Goal: Task Accomplishment & Management: Manage account settings

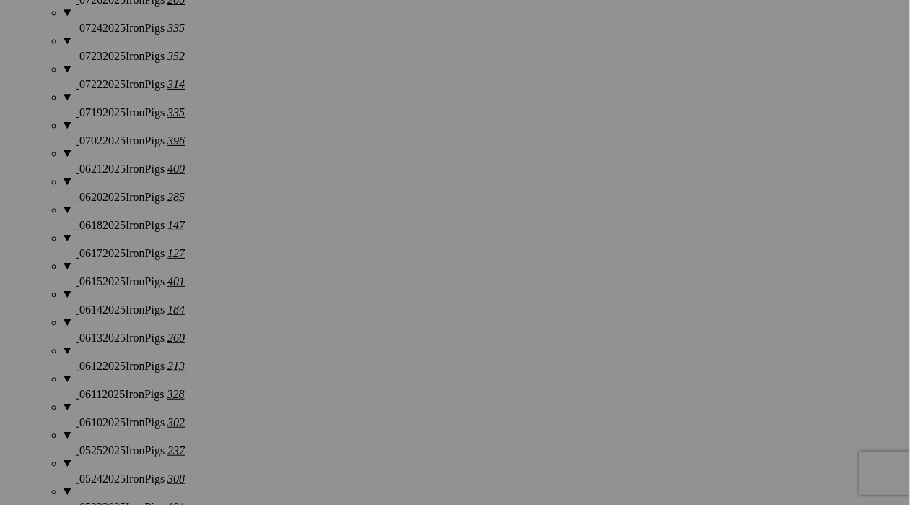
scroll to position [1903, 0]
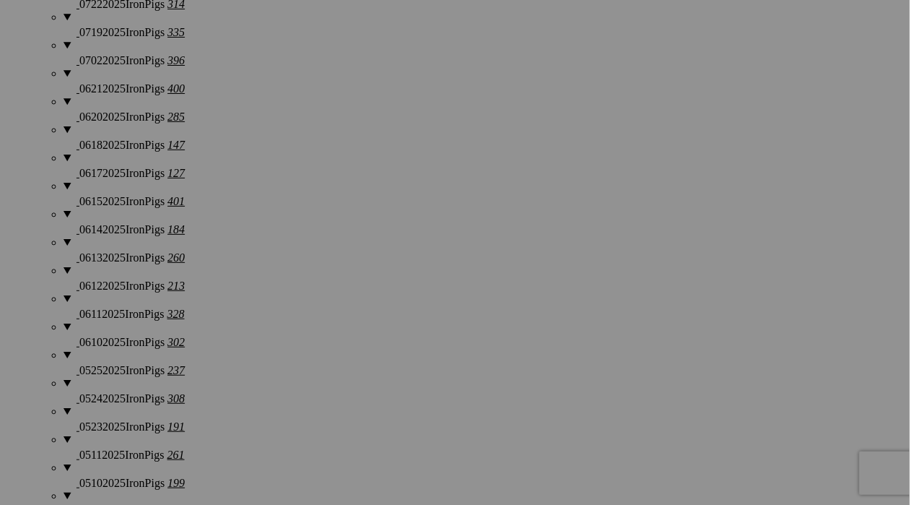
scroll to position [1959, 0]
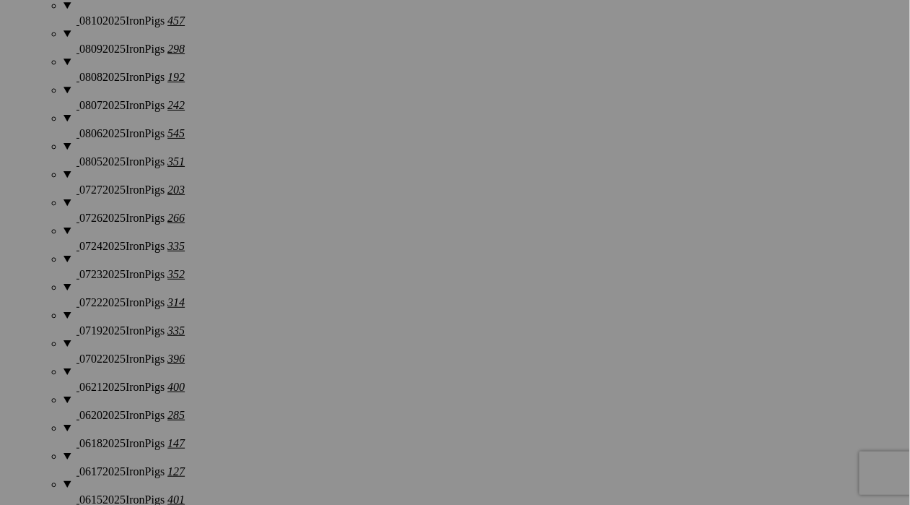
scroll to position [1637, 0]
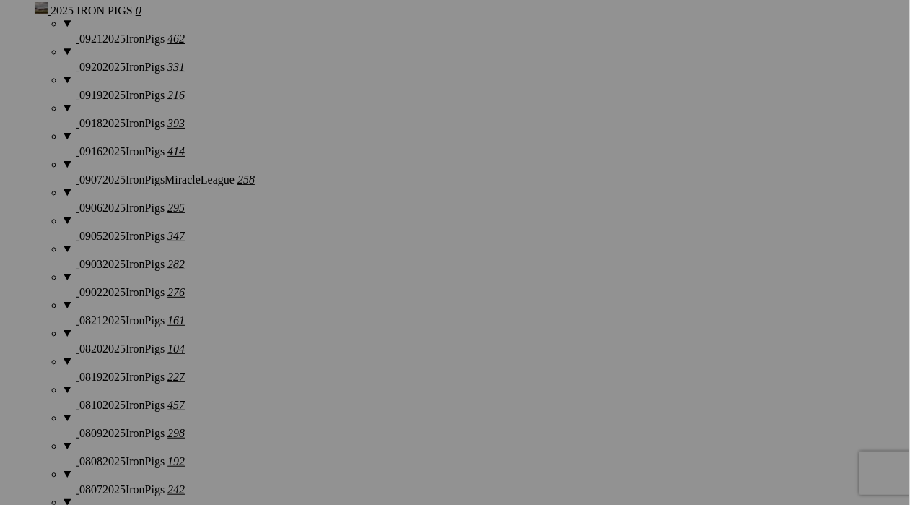
scroll to position [1242, 0]
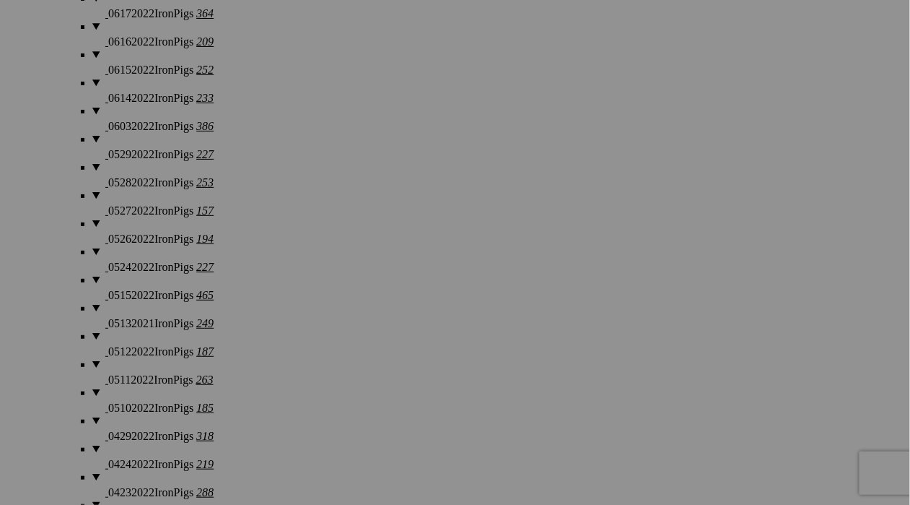
scroll to position [6882, 0]
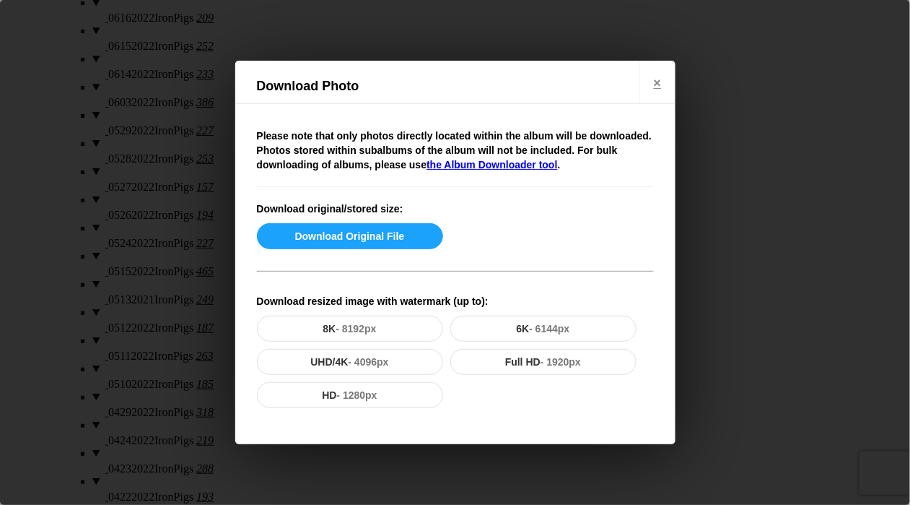
click at [390, 294] on p "Download resized image with watermark (up to):" at bounding box center [455, 301] width 397 height 14
click at [401, 235] on button "Download Original File" at bounding box center [350, 236] width 186 height 26
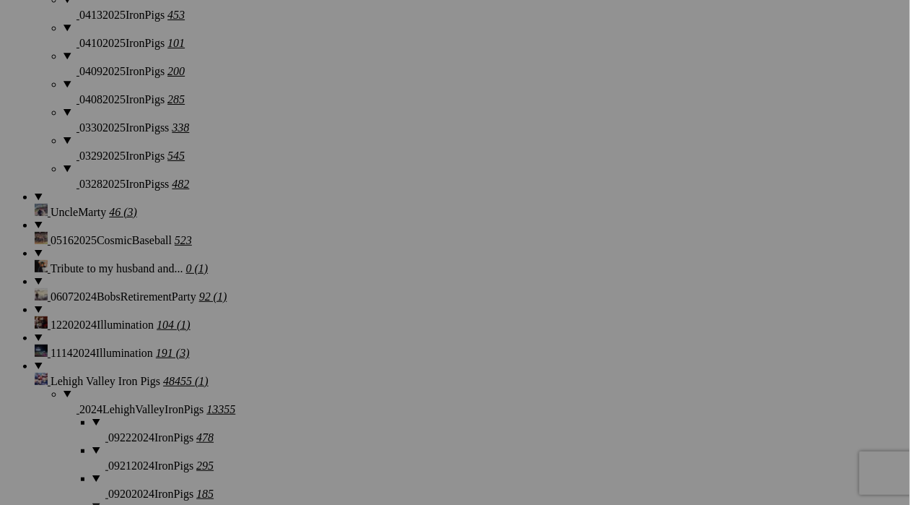
scroll to position [2393, 0]
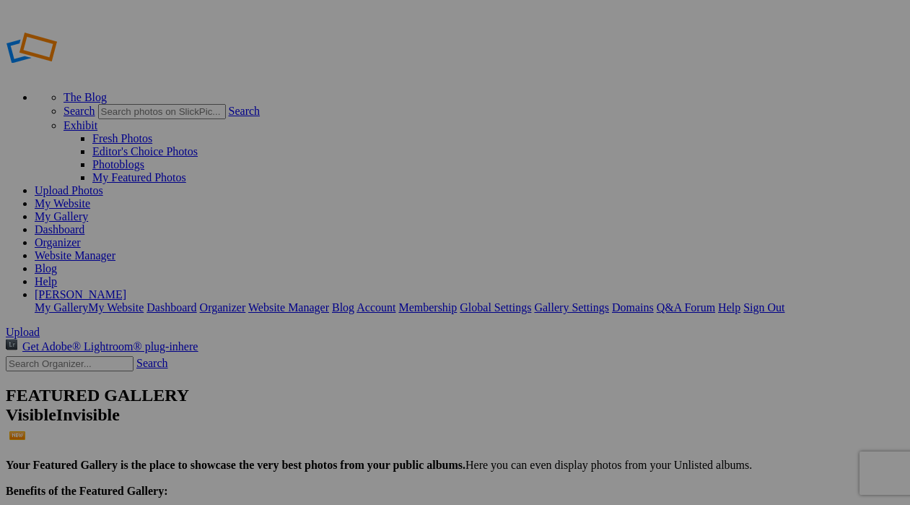
scroll to position [1242, 0]
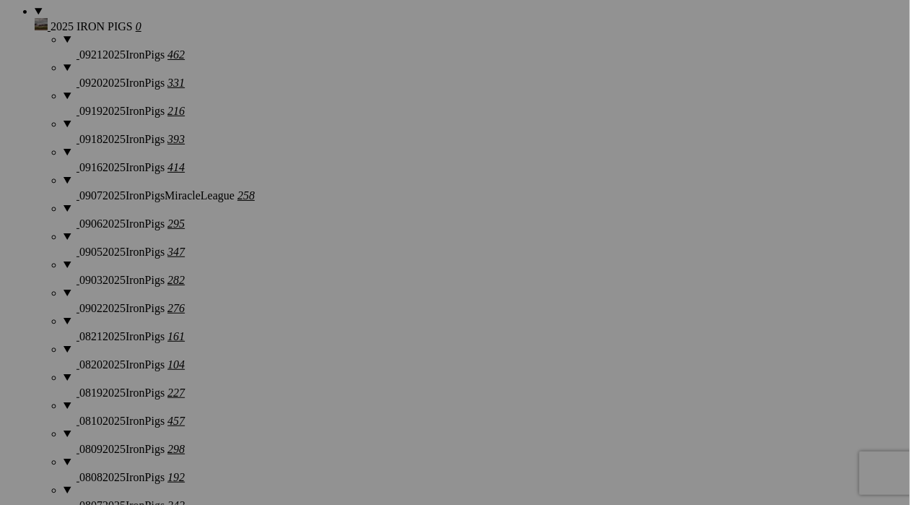
drag, startPoint x: 0, startPoint y: 0, endPoint x: 536, endPoint y: 228, distance: 582.3
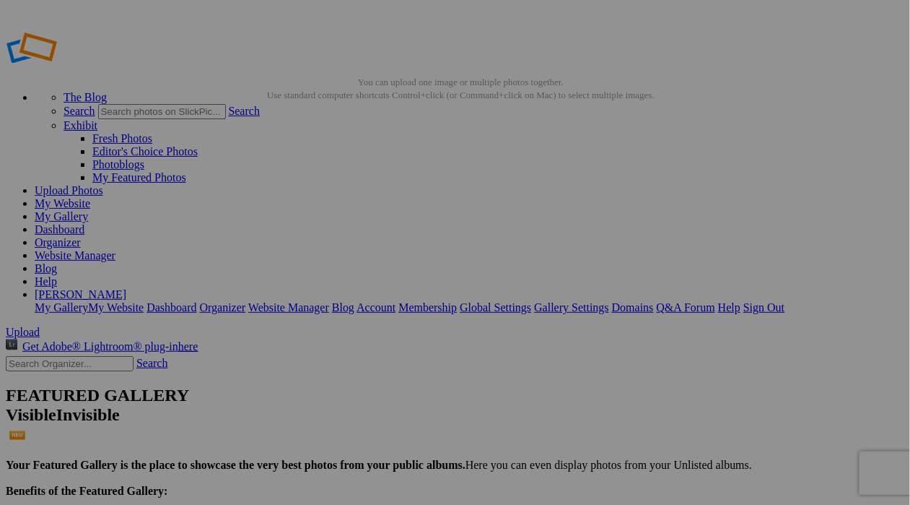
scroll to position [4058, 0]
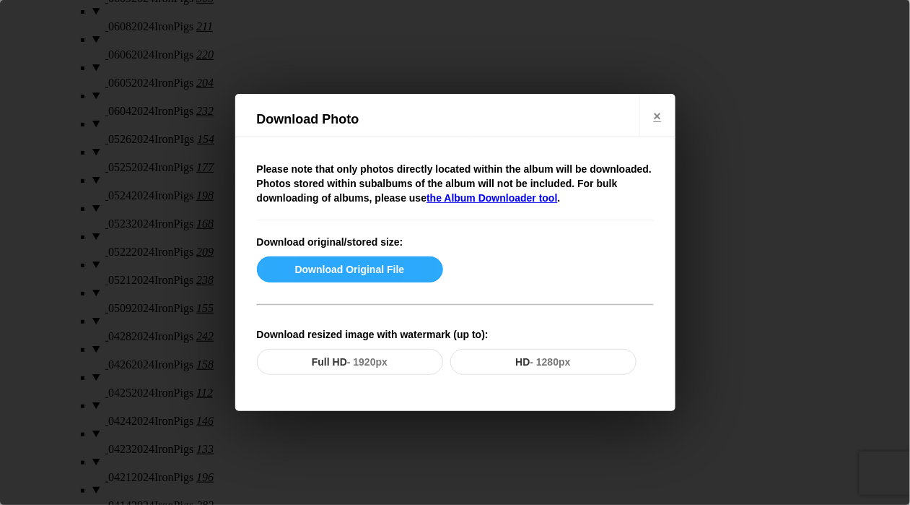
click at [367, 264] on button "Download Original File" at bounding box center [350, 269] width 186 height 26
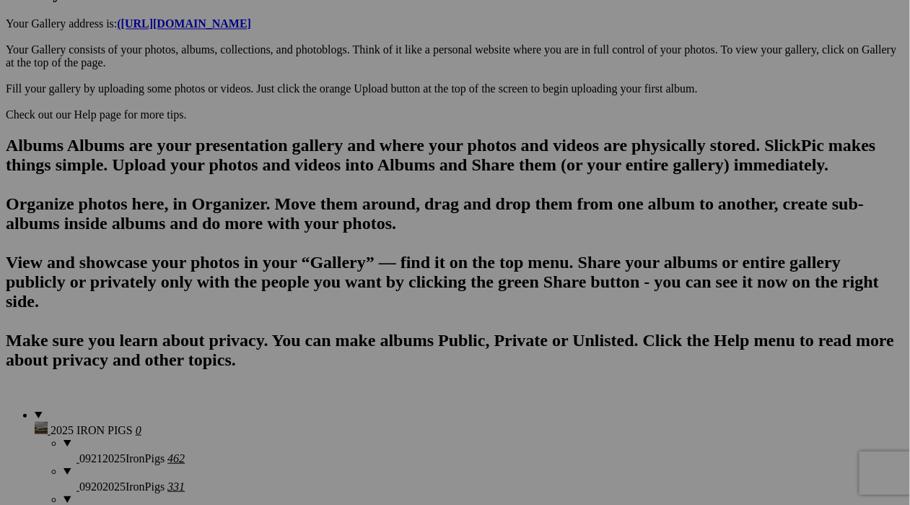
scroll to position [835, 0]
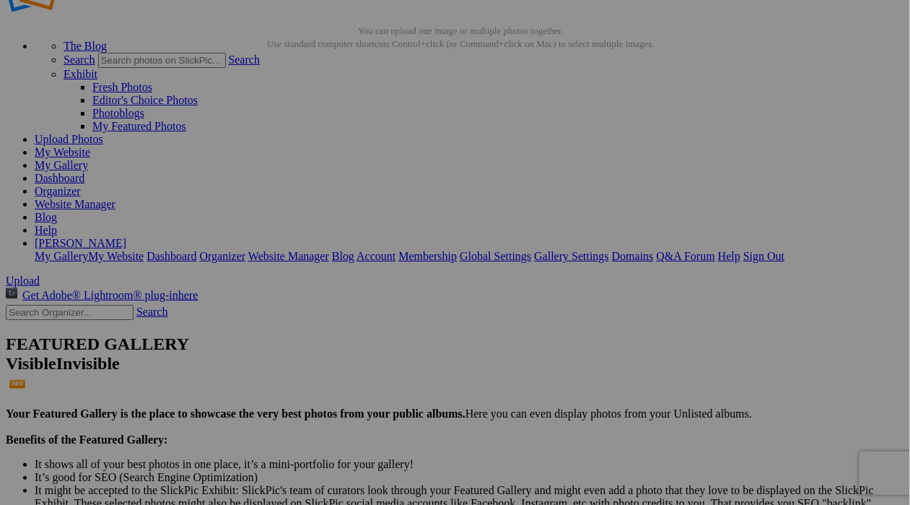
scroll to position [53, 0]
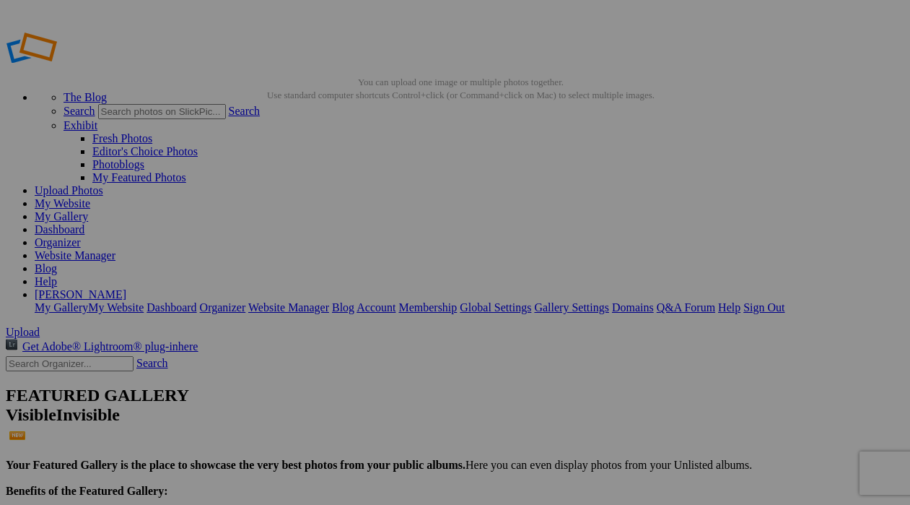
scroll to position [53, 0]
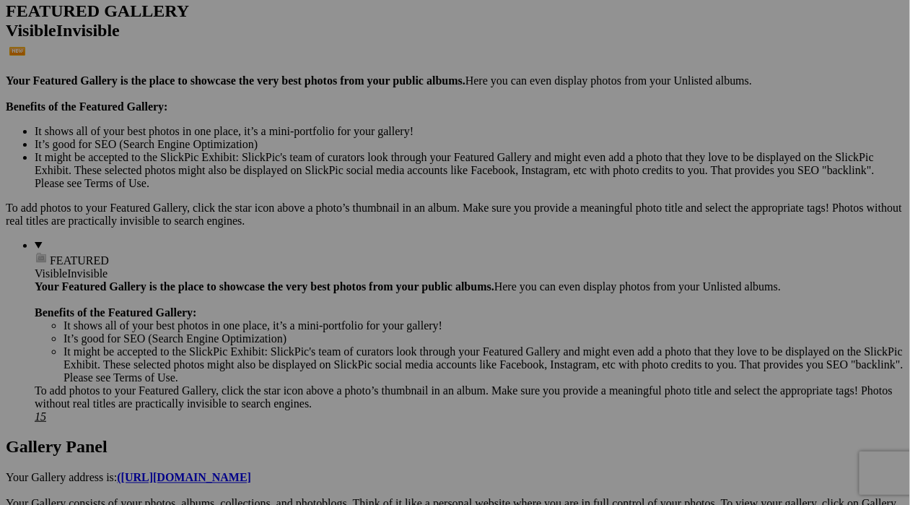
scroll to position [389, 0]
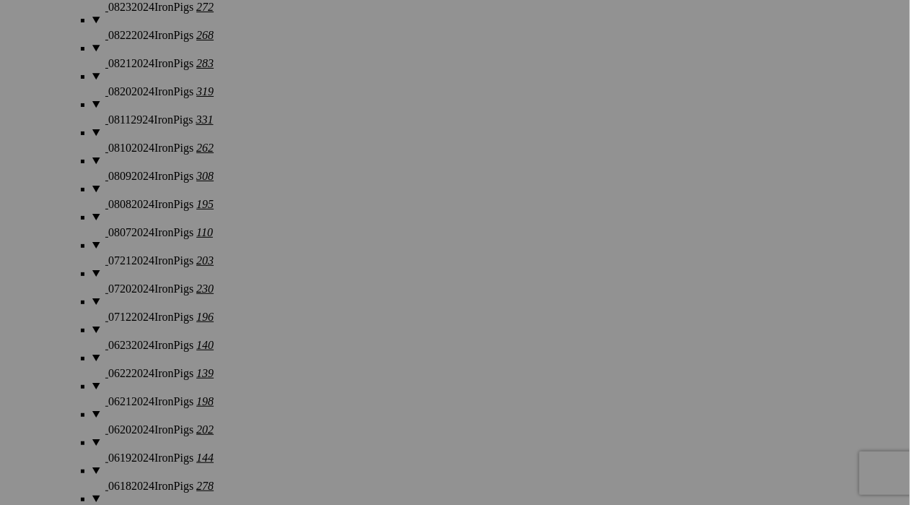
scroll to position [3497, 0]
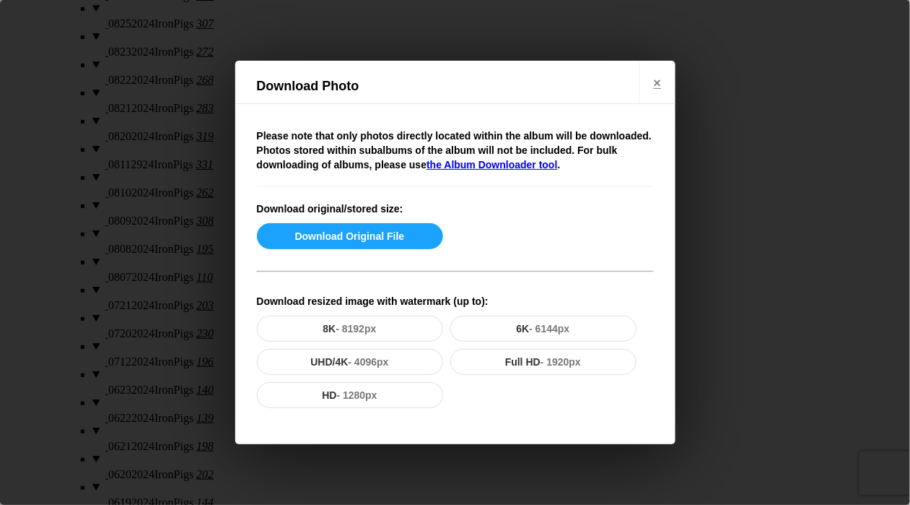
click at [393, 284] on div "Please note that only photos directly located within the album will be download…" at bounding box center [455, 274] width 440 height 340
click at [394, 230] on button "Download Original File" at bounding box center [350, 236] width 186 height 26
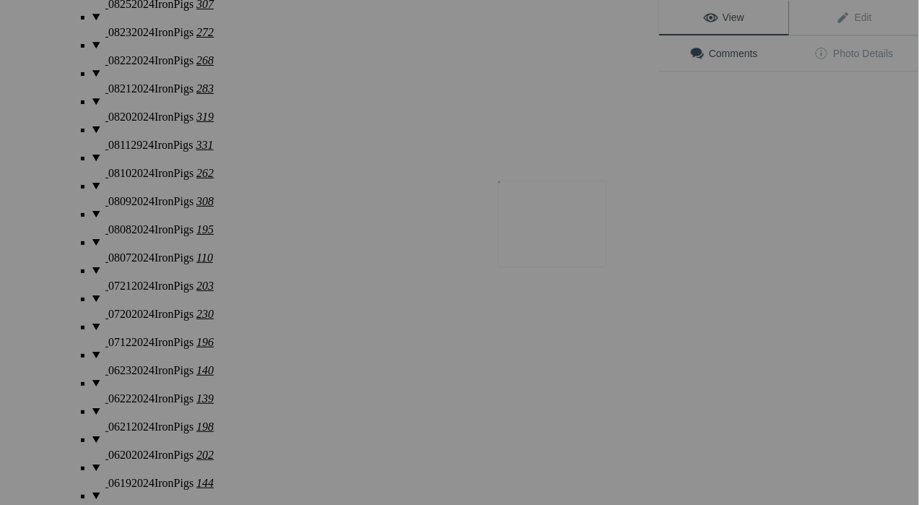
click at [576, 216] on img at bounding box center [552, 223] width 108 height 87
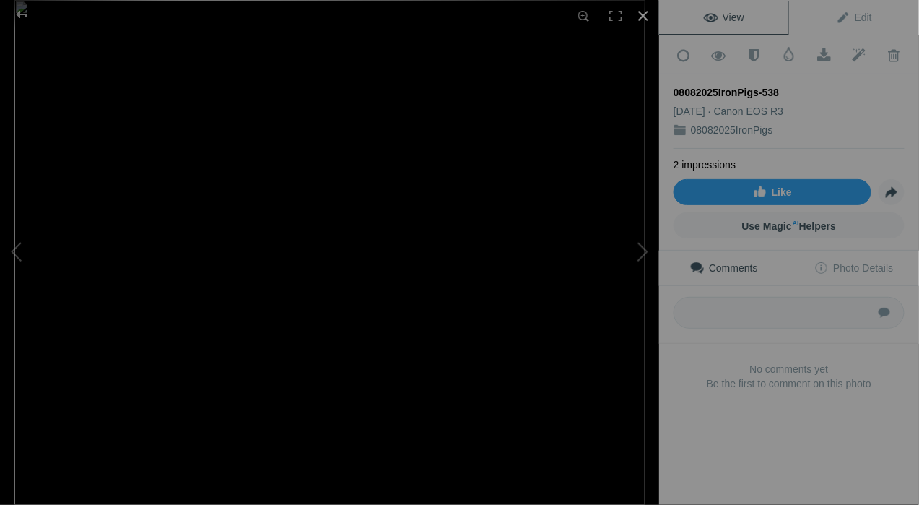
click at [645, 14] on div at bounding box center [643, 16] width 32 height 32
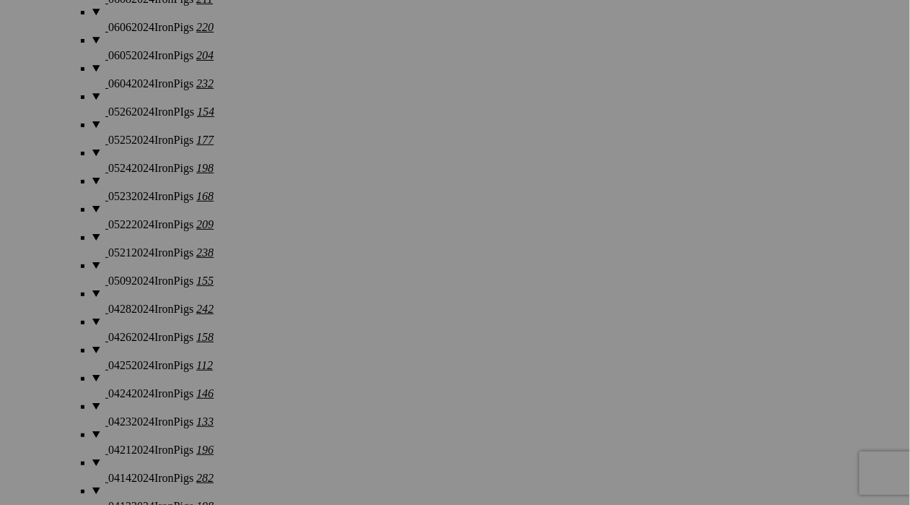
scroll to position [4094, 0]
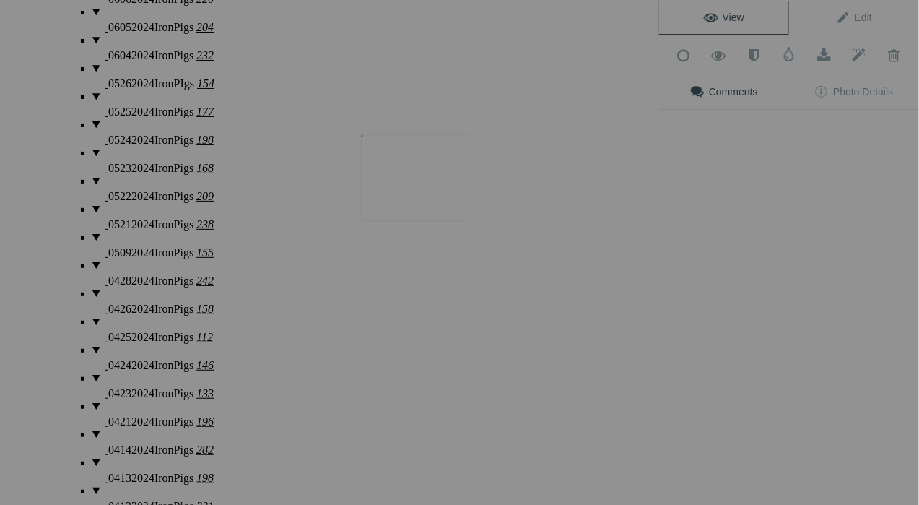
click at [438, 180] on img at bounding box center [415, 177] width 108 height 87
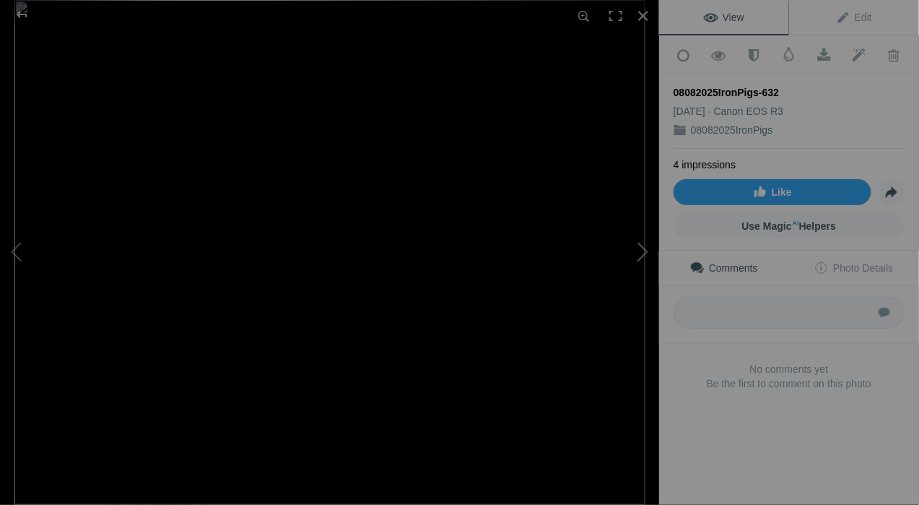
click at [640, 258] on button at bounding box center [605, 253] width 108 height 182
click at [640, 259] on button at bounding box center [605, 253] width 108 height 182
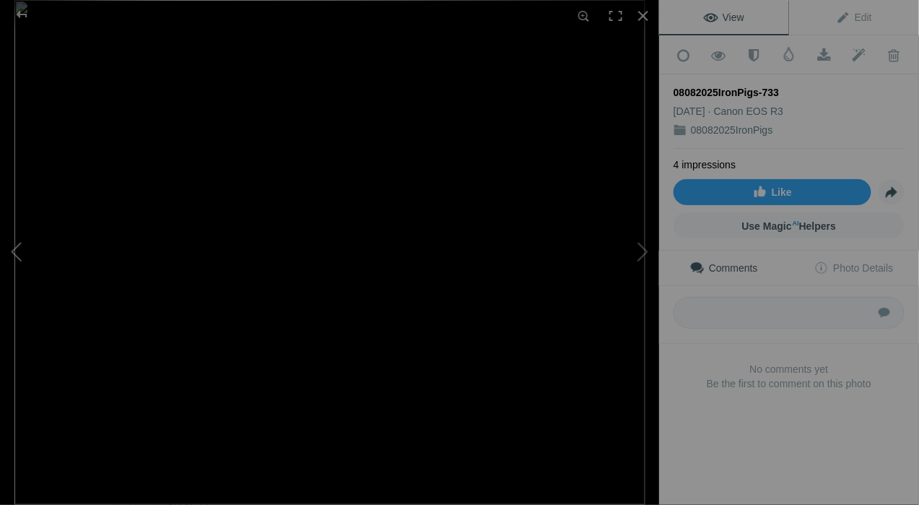
click at [18, 266] on button at bounding box center [54, 253] width 108 height 182
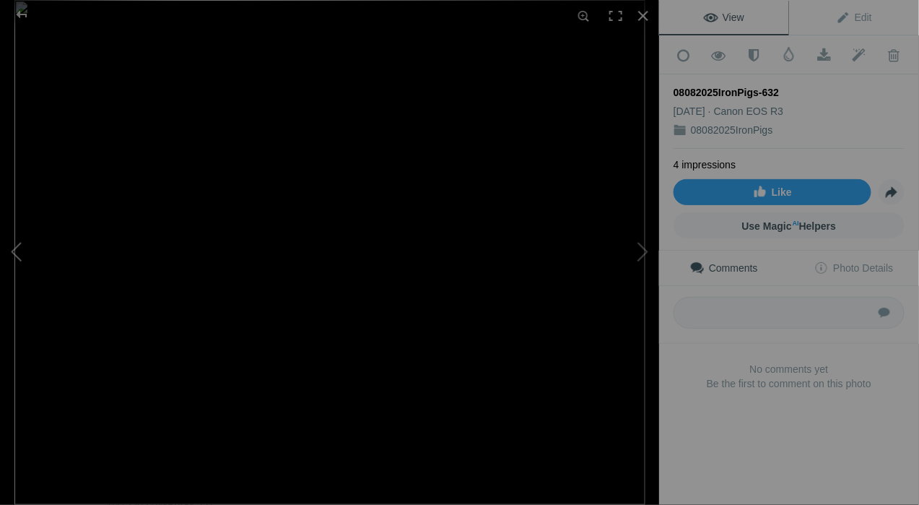
click at [18, 266] on button at bounding box center [54, 253] width 108 height 182
click at [644, 253] on button at bounding box center [605, 253] width 108 height 182
click at [645, 254] on button at bounding box center [605, 253] width 108 height 182
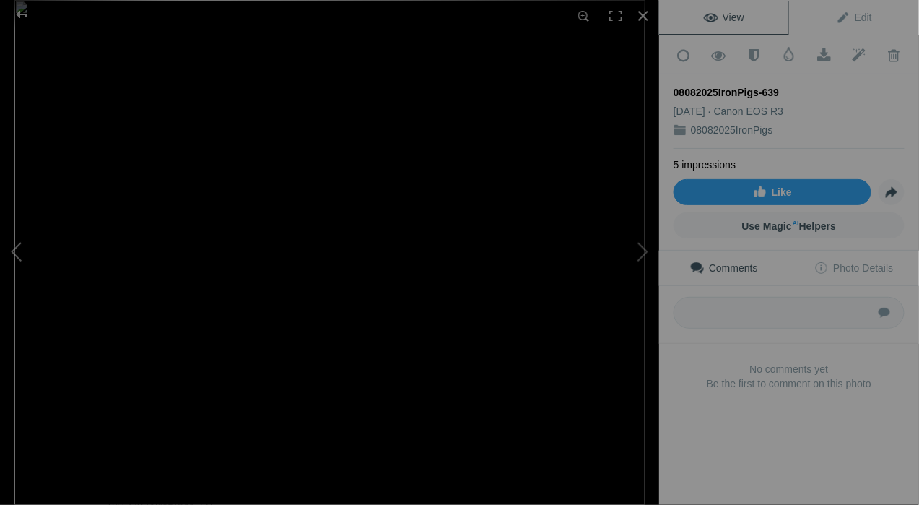
click at [21, 240] on button at bounding box center [54, 253] width 108 height 182
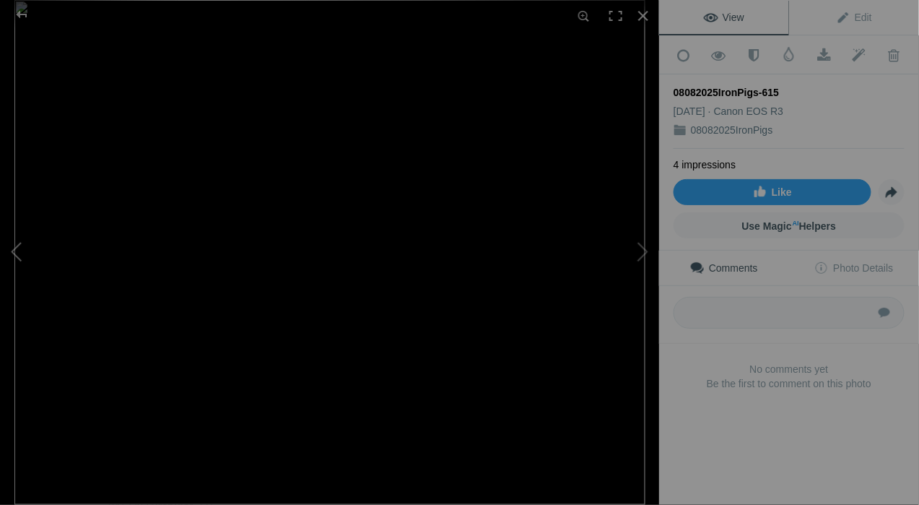
click at [21, 240] on button at bounding box center [54, 253] width 108 height 182
click at [644, 247] on button at bounding box center [605, 253] width 108 height 182
click at [19, 248] on button at bounding box center [54, 253] width 108 height 182
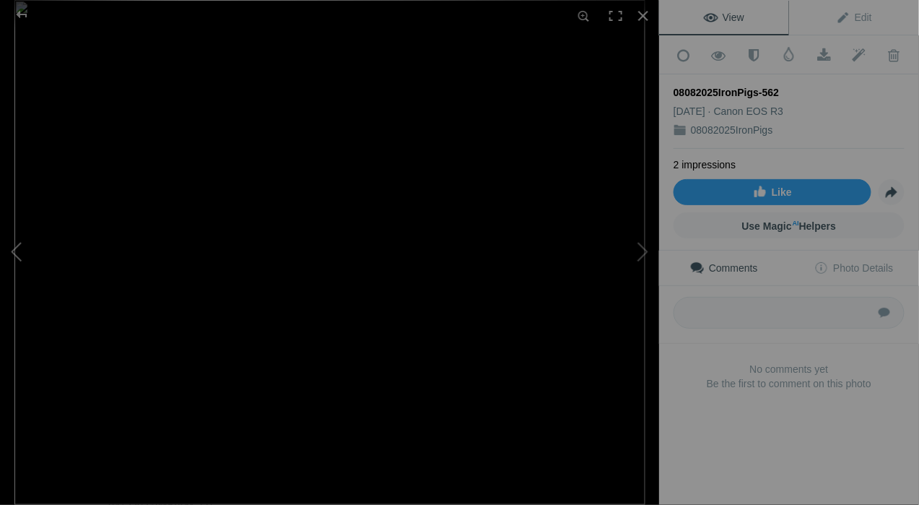
click at [19, 248] on button at bounding box center [54, 253] width 108 height 182
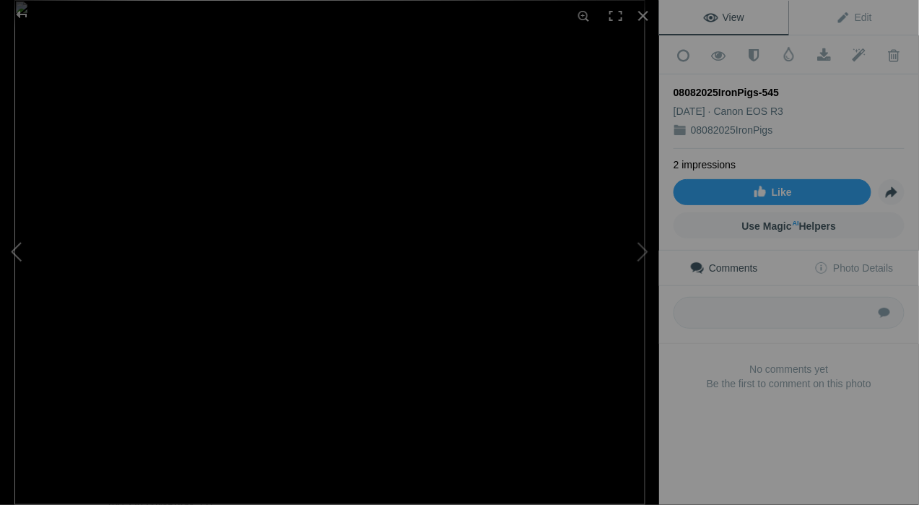
click at [19, 248] on button at bounding box center [54, 253] width 108 height 182
click at [25, 12] on div at bounding box center [22, 14] width 52 height 29
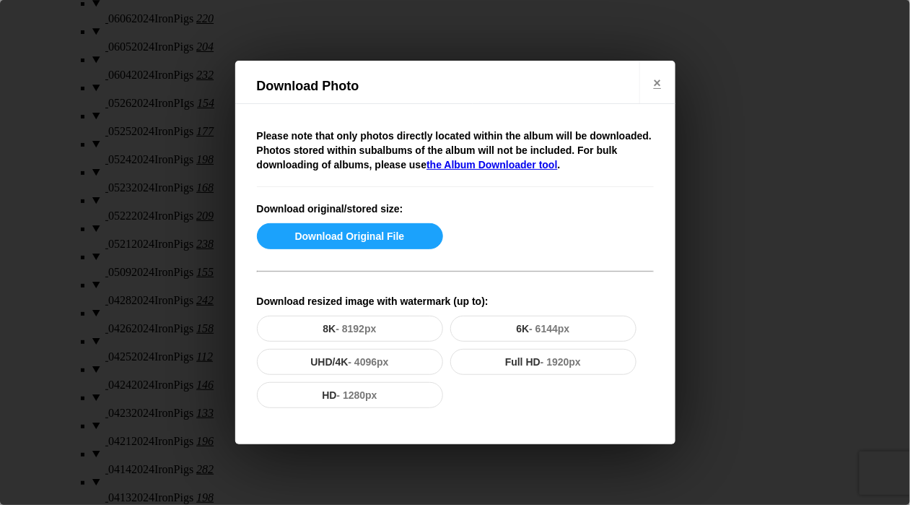
click at [425, 283] on div "Please note that only photos directly located within the album will be download…" at bounding box center [455, 274] width 440 height 340
click at [409, 231] on button "Download Original File" at bounding box center [350, 236] width 186 height 26
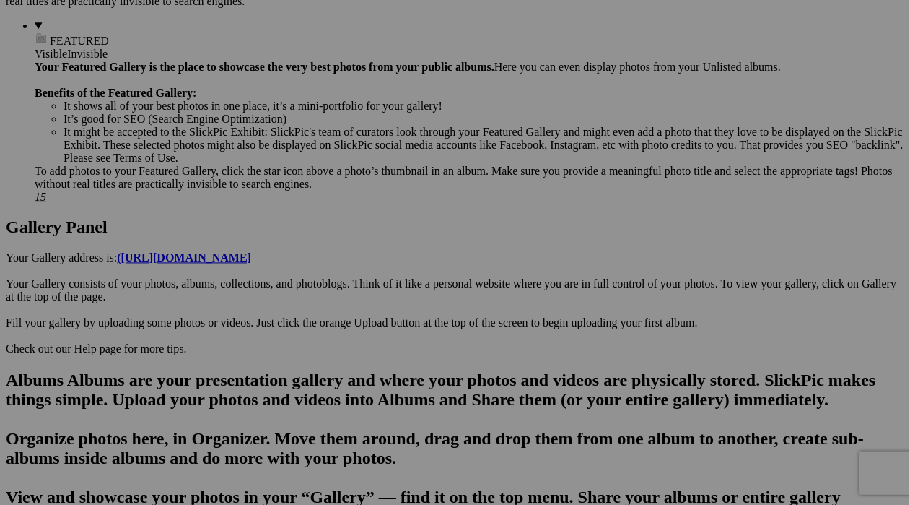
scroll to position [664, 0]
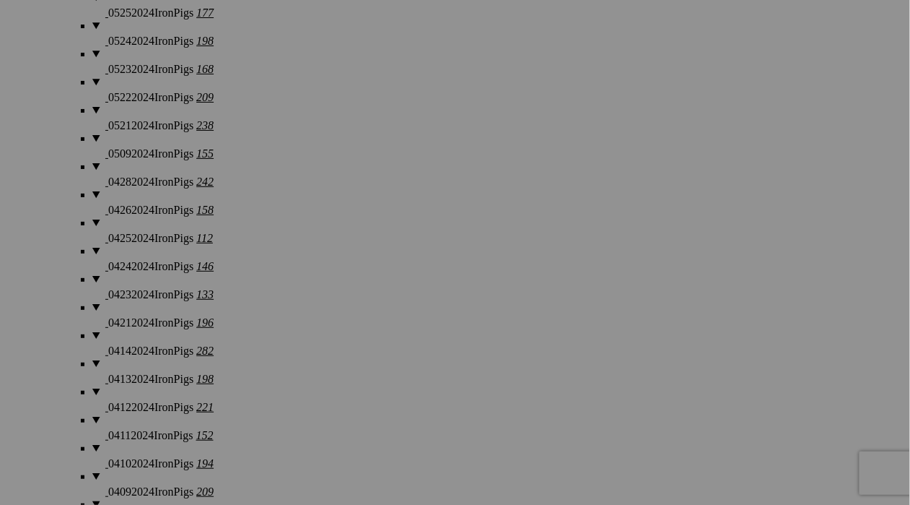
scroll to position [4228, 0]
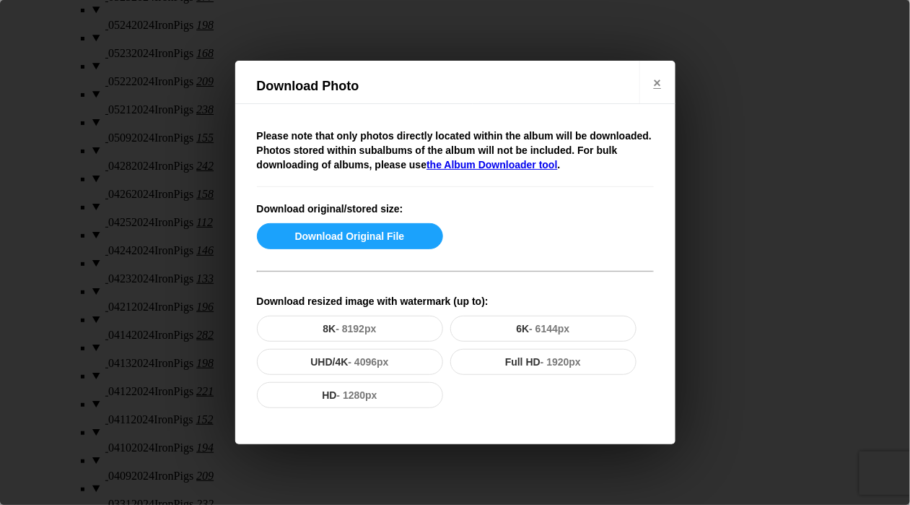
click at [403, 218] on div "Please note that only photos directly located within the album will be download…" at bounding box center [455, 274] width 440 height 340
click at [397, 227] on button "Download Original File" at bounding box center [350, 236] width 186 height 26
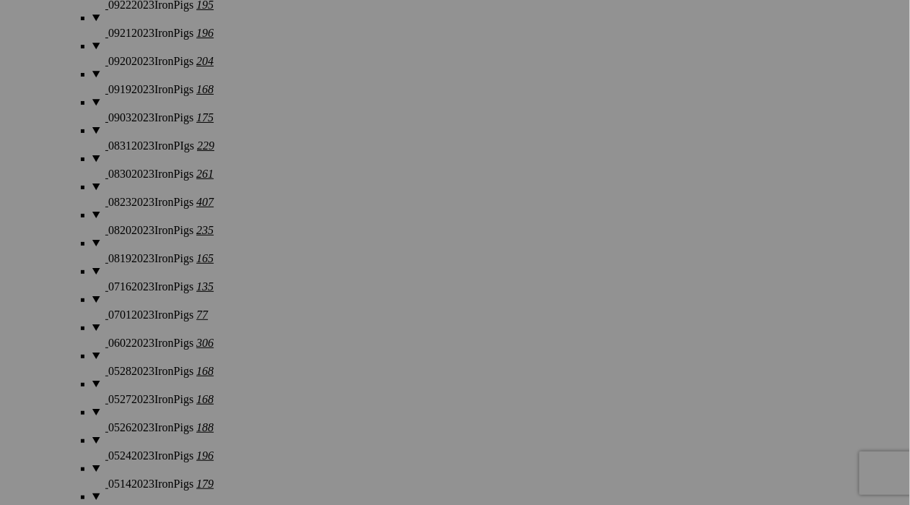
scroll to position [4876, 0]
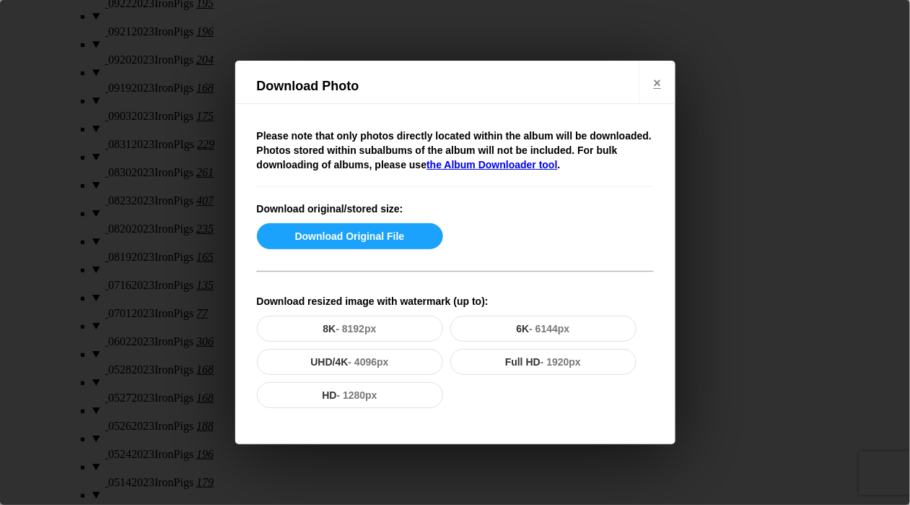
scroll to position [4868, 0]
click at [396, 230] on button "Download Original File" at bounding box center [350, 236] width 186 height 26
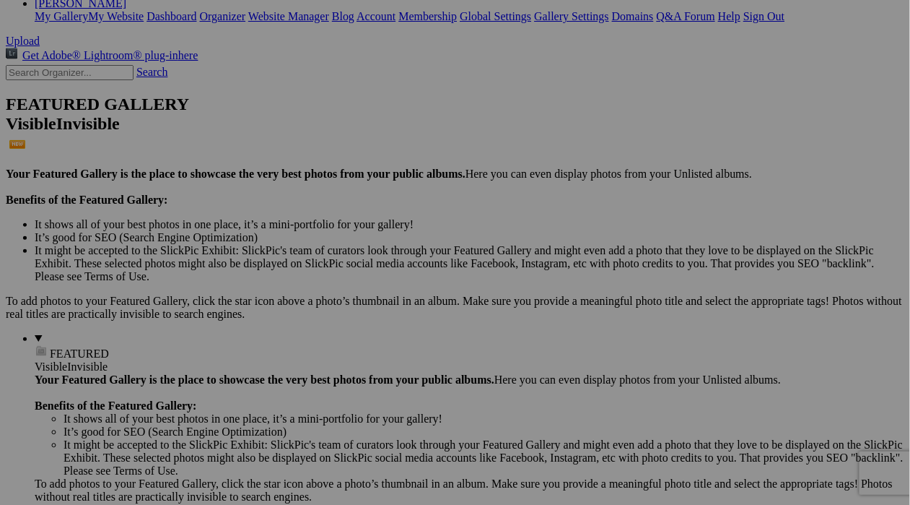
scroll to position [377, 0]
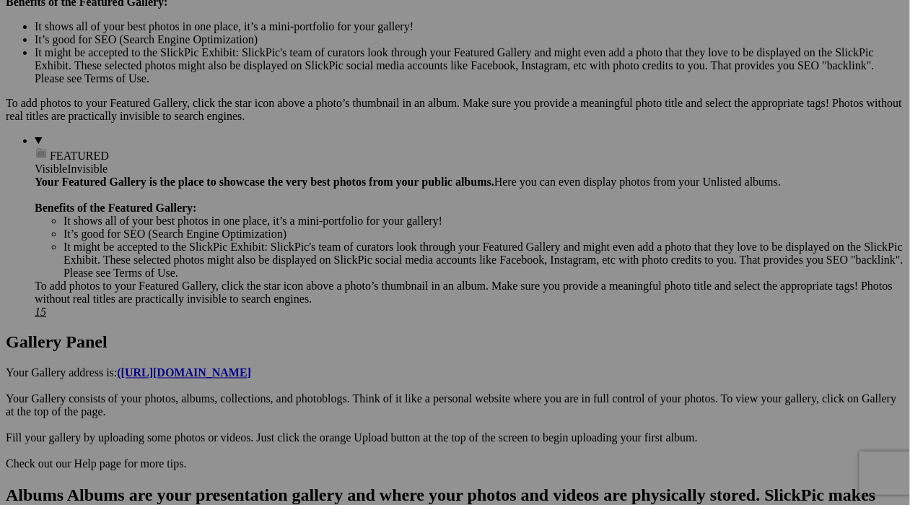
scroll to position [493, 0]
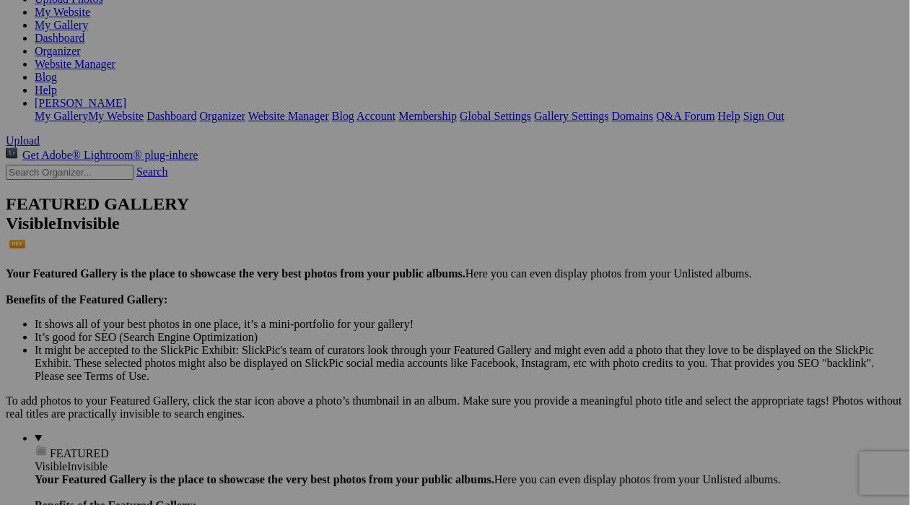
scroll to position [450, 0]
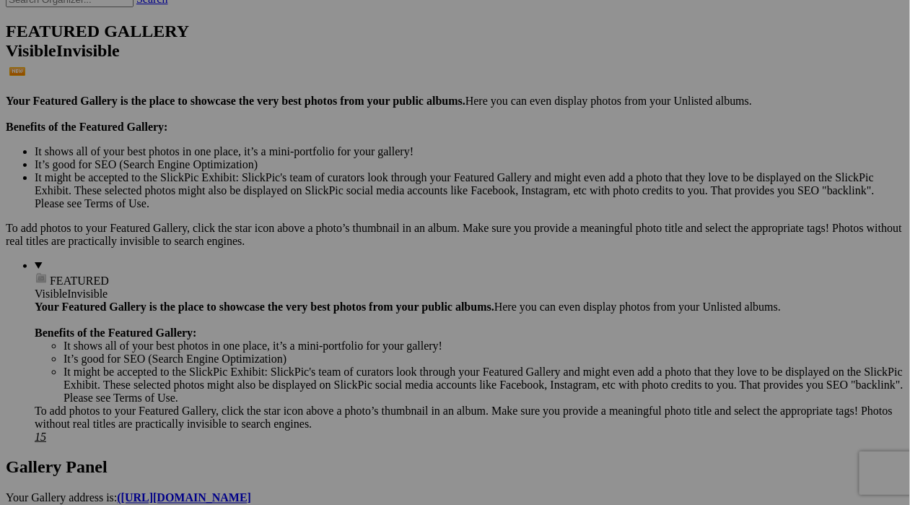
scroll to position [511, 0]
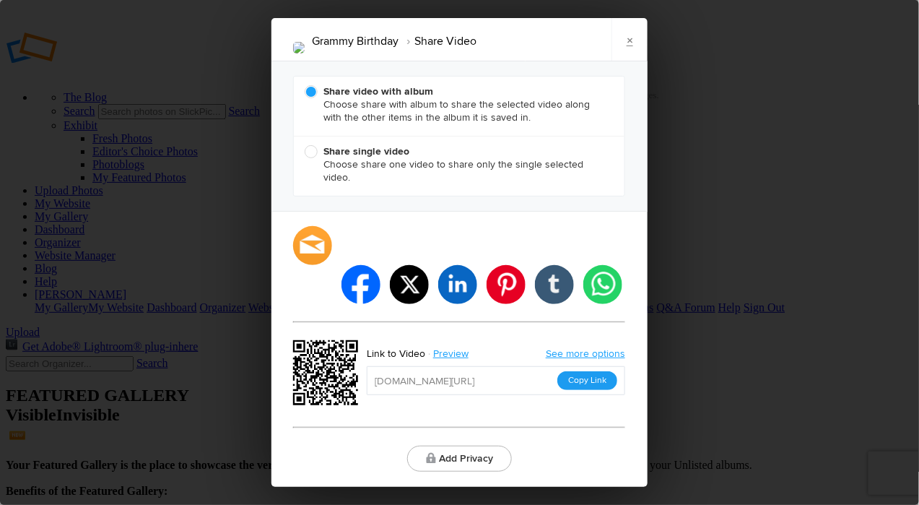
click at [589, 371] on button "Copy Link" at bounding box center [587, 380] width 60 height 19
click at [589, 368] on input "[URL][DOMAIN_NAME]" at bounding box center [496, 380] width 258 height 29
click at [591, 366] on input "[URL][DOMAIN_NAME]" at bounding box center [496, 380] width 258 height 29
click at [586, 366] on input "[URL][DOMAIN_NAME]" at bounding box center [496, 380] width 258 height 29
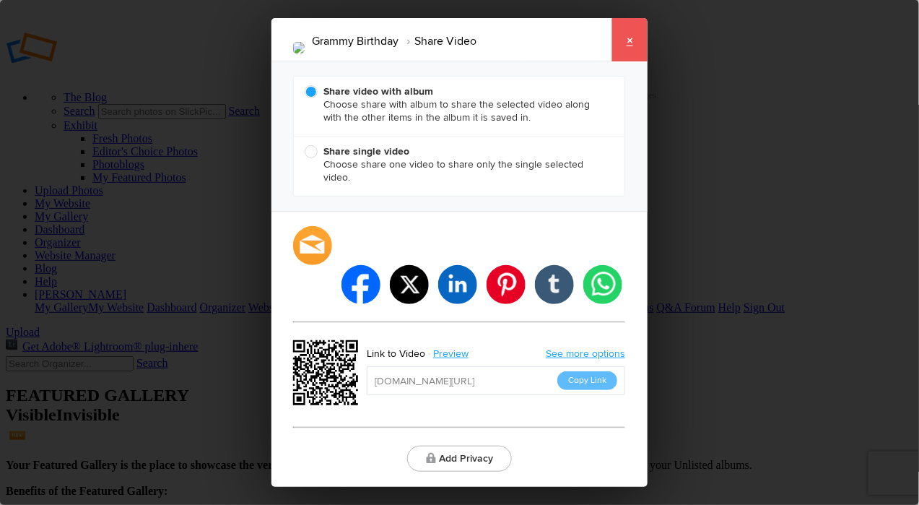
click at [624, 57] on link "×" at bounding box center [630, 39] width 36 height 43
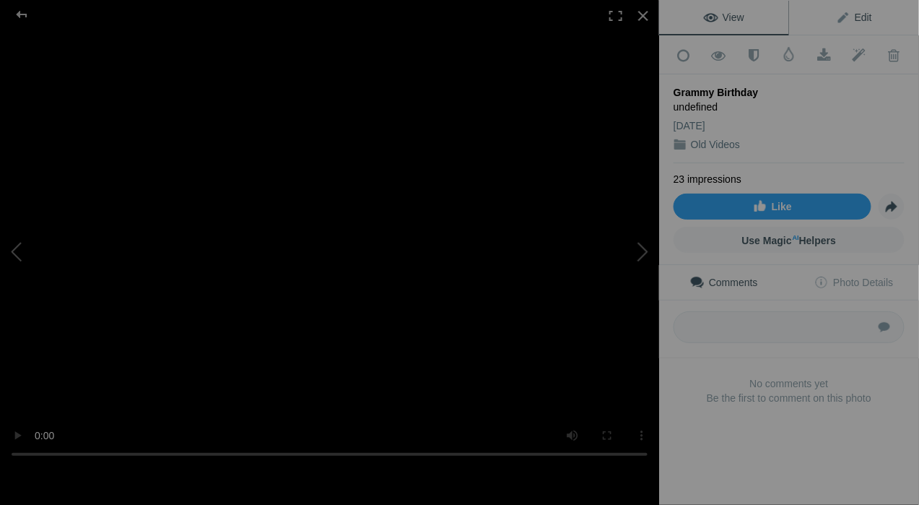
click at [862, 12] on span "Edit" at bounding box center [854, 18] width 36 height 12
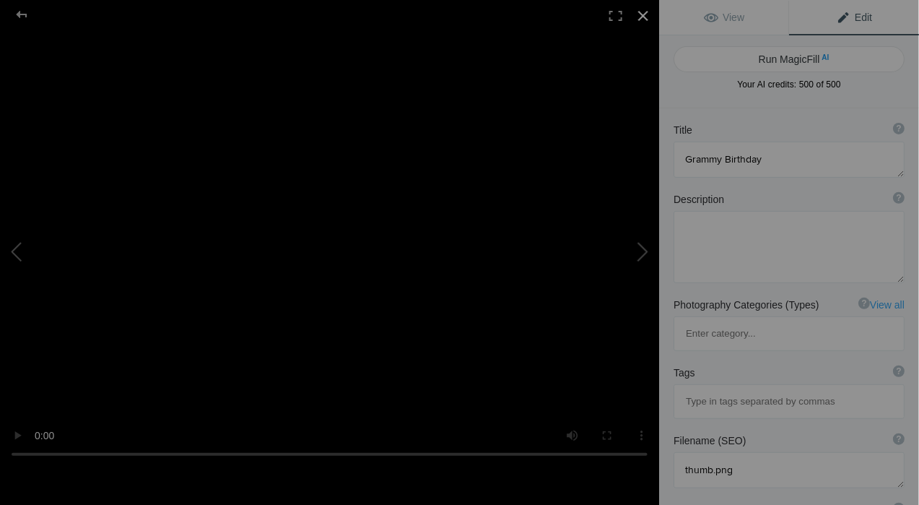
click at [652, 16] on div at bounding box center [643, 16] width 32 height 32
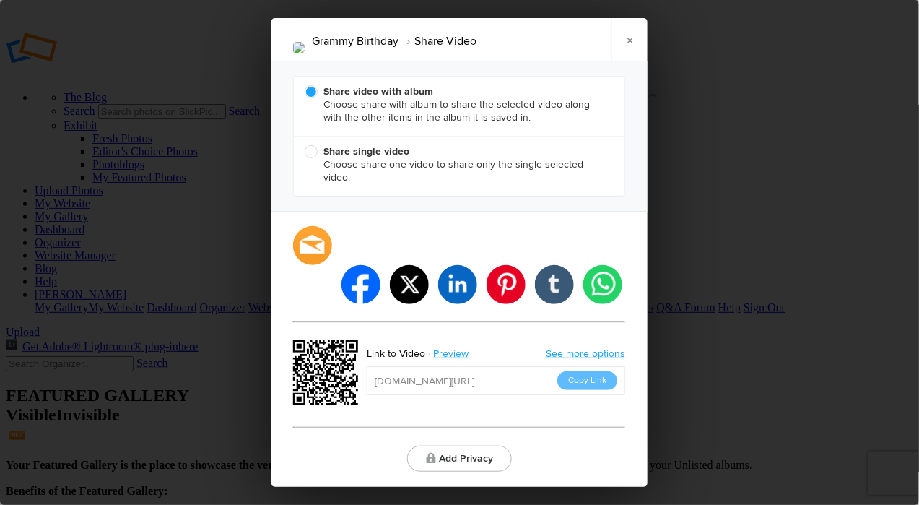
click at [318, 175] on span "Share single video Choose share one video to share only the single selected vid…" at bounding box center [456, 164] width 302 height 39
click at [305, 145] on input "Share single video Choose share one video to share only the single selected vid…" at bounding box center [304, 144] width 1 height 1
radio input "true"
click at [596, 371] on button "Copy Link" at bounding box center [587, 380] width 60 height 19
click at [632, 61] on link "×" at bounding box center [630, 39] width 36 height 43
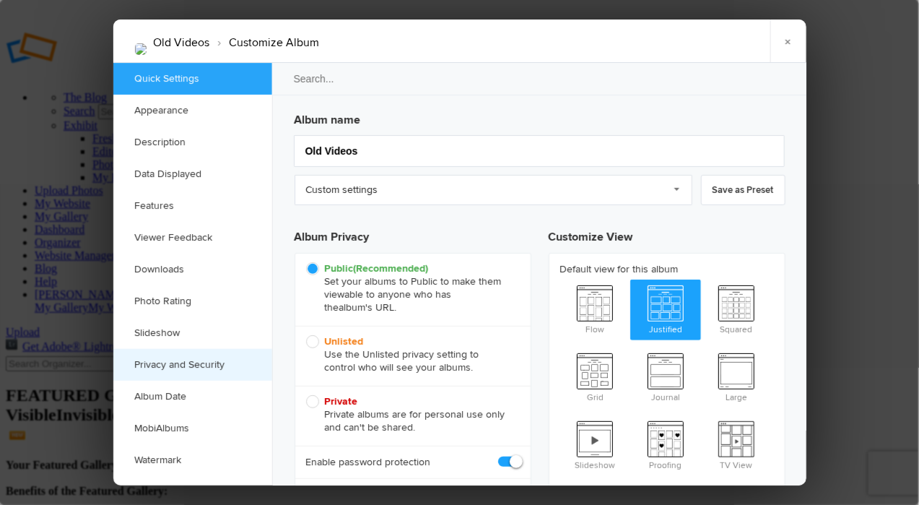
click at [198, 362] on link "Privacy and Security" at bounding box center [192, 365] width 159 height 32
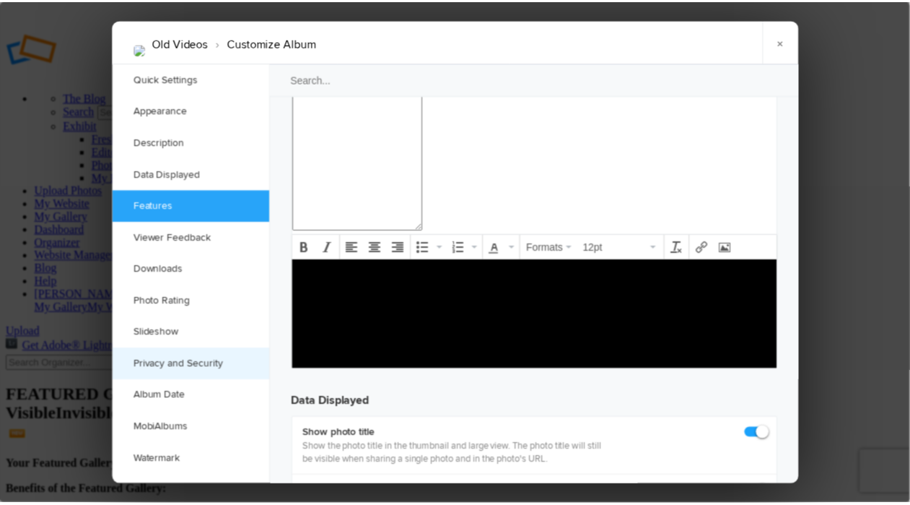
scroll to position [1719, 0]
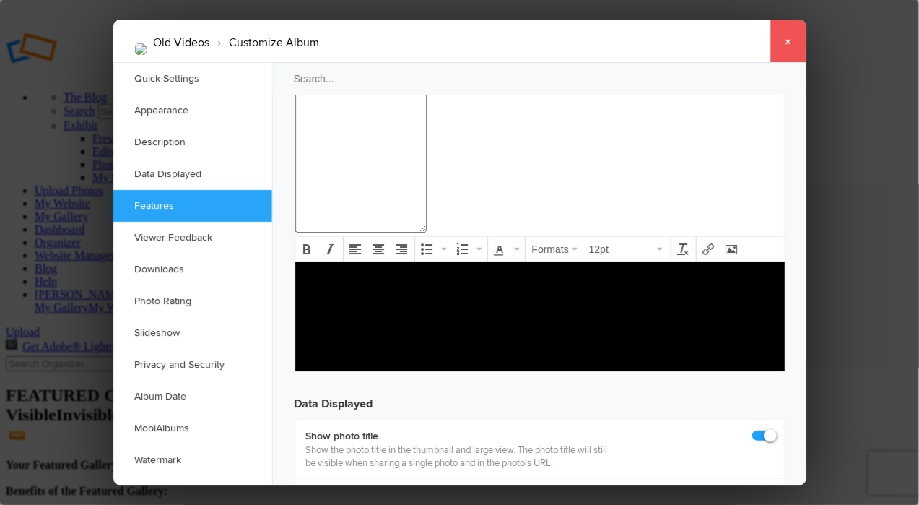
click at [793, 38] on link "×" at bounding box center [788, 40] width 36 height 43
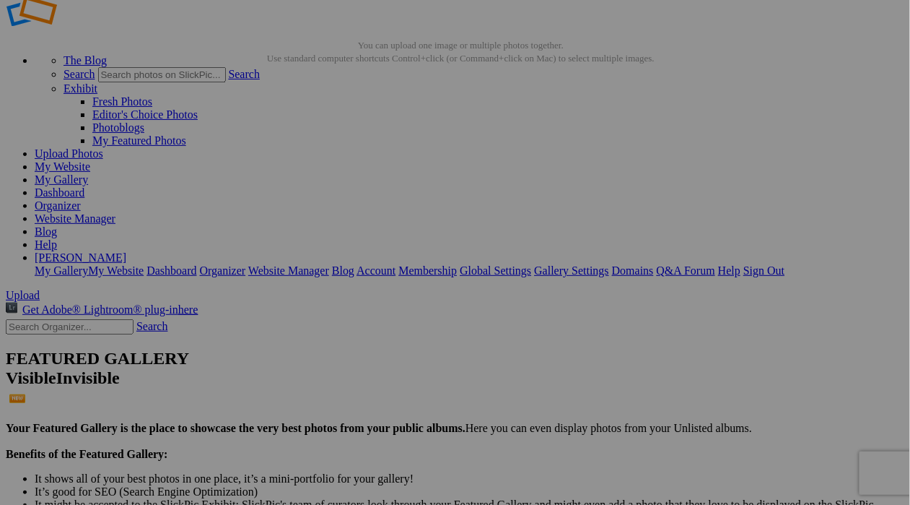
scroll to position [33, 0]
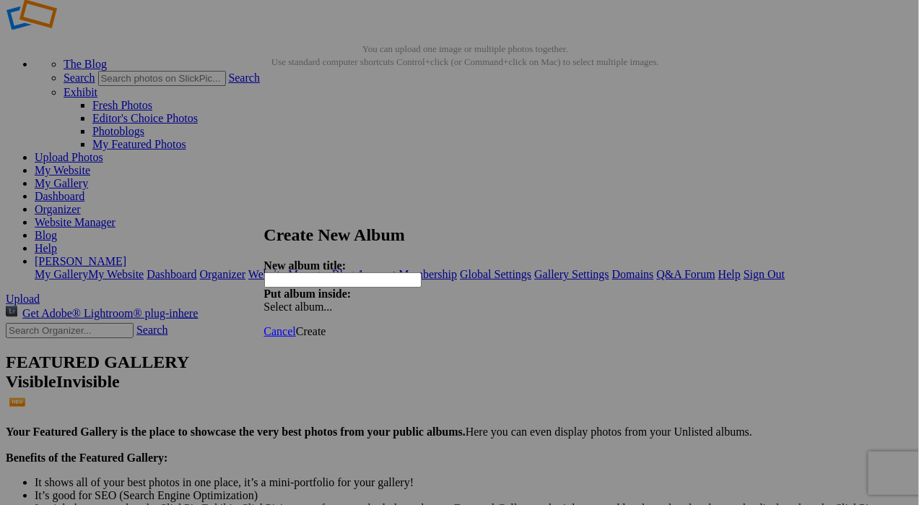
click at [326, 325] on span "Create" at bounding box center [311, 331] width 30 height 12
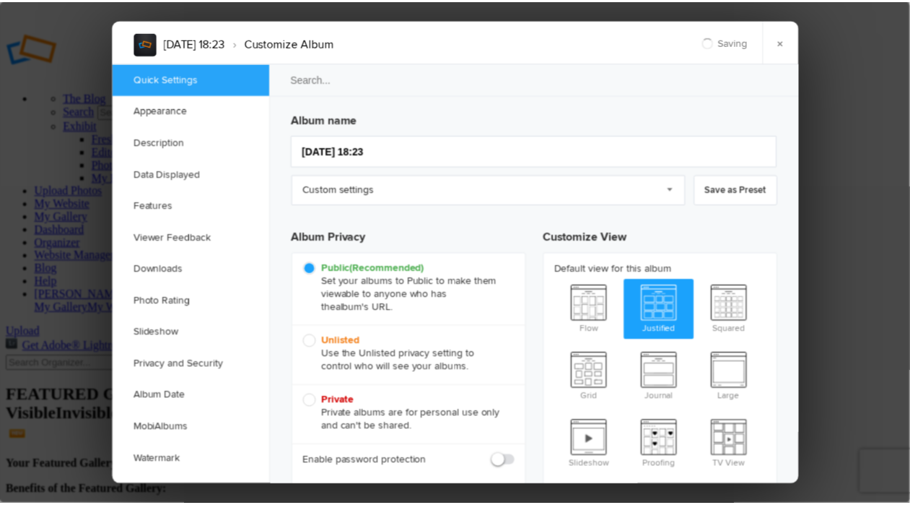
scroll to position [0, 0]
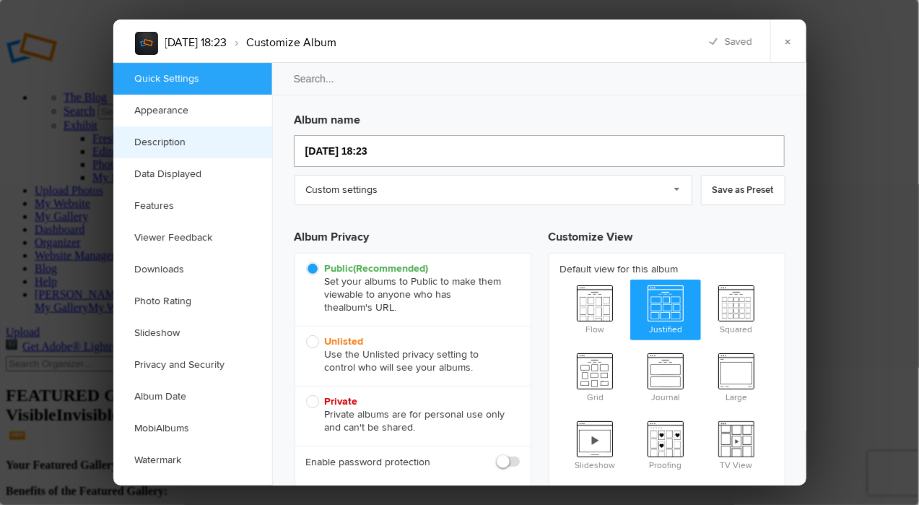
drag, startPoint x: 395, startPoint y: 151, endPoint x: 240, endPoint y: 151, distance: 155.2
click at [240, 151] on div "Quick Settings Appearance Description Data Displayed Features Viewer Feedback D…" at bounding box center [459, 274] width 693 height 422
type input "TEST"
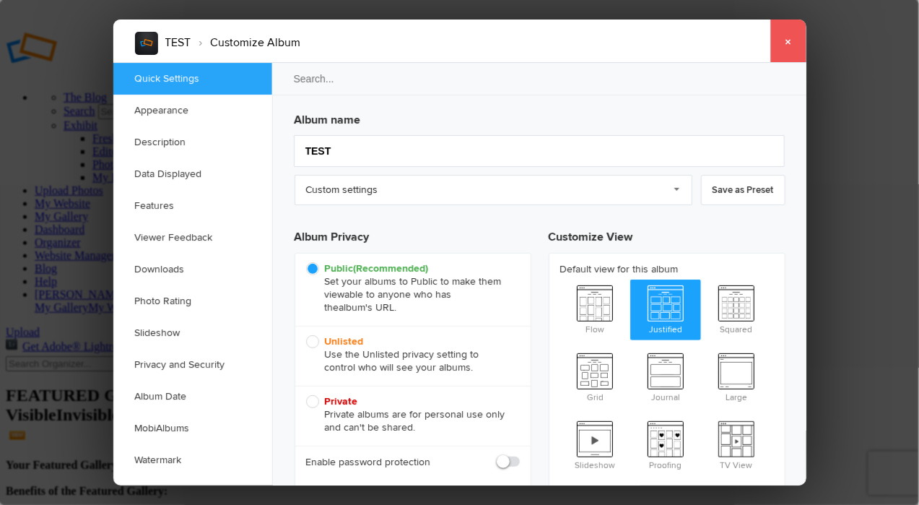
click at [793, 40] on link "×" at bounding box center [788, 40] width 36 height 43
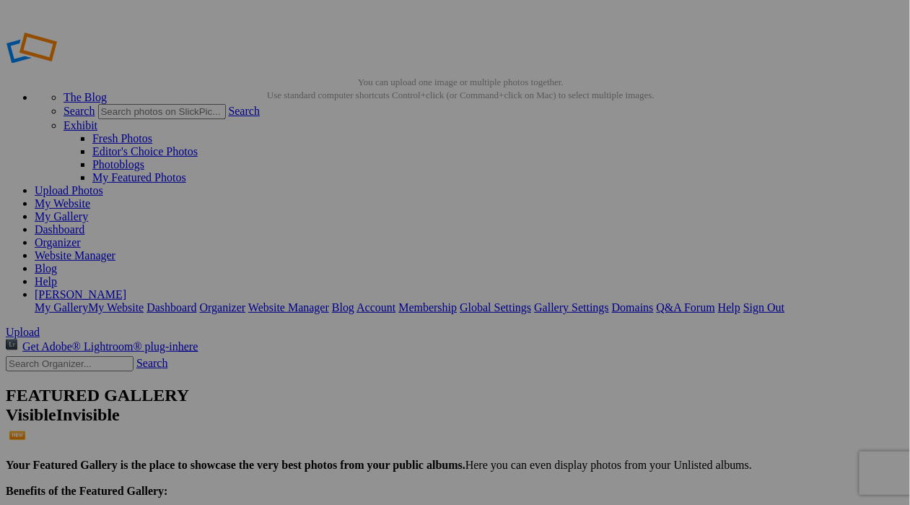
drag, startPoint x: 427, startPoint y: 235, endPoint x: 117, endPoint y: 140, distance: 324.5
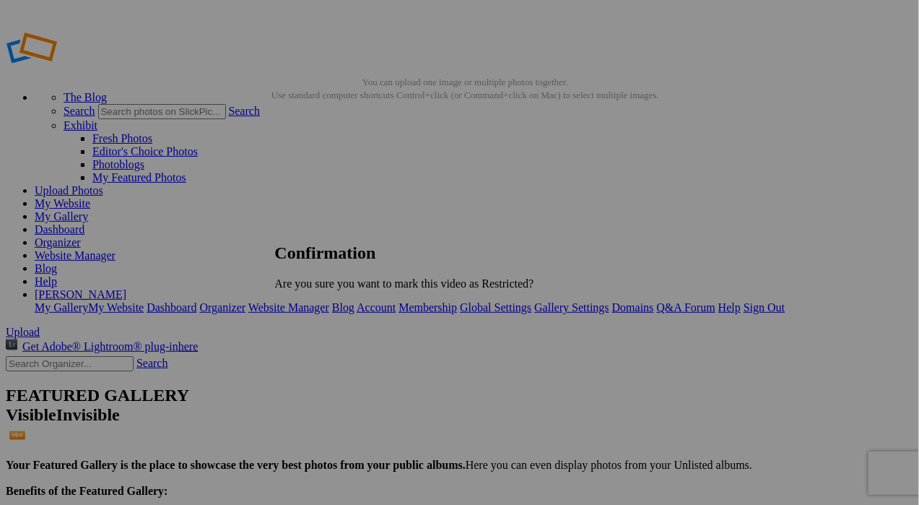
click at [307, 305] on span "Cancel" at bounding box center [291, 308] width 32 height 12
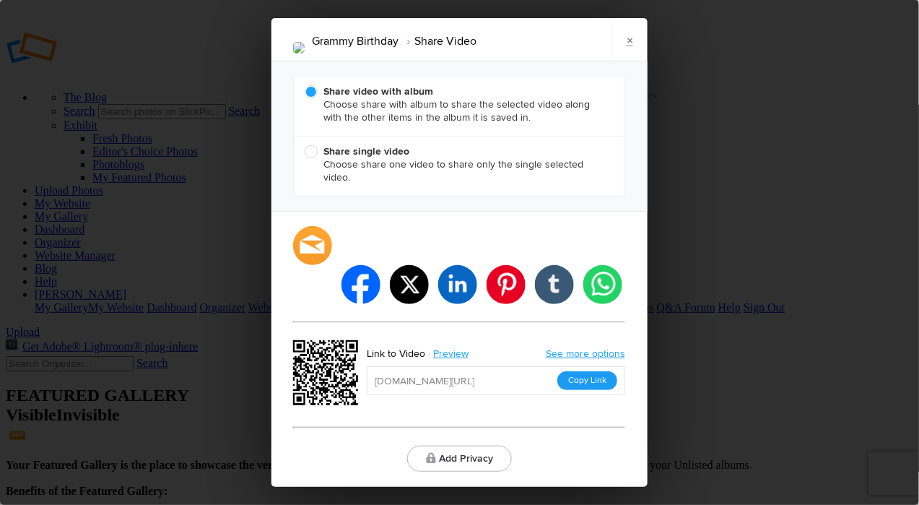
click at [588, 371] on button "Copy Link" at bounding box center [587, 380] width 60 height 19
click at [607, 347] on link "See more options" at bounding box center [585, 353] width 79 height 12
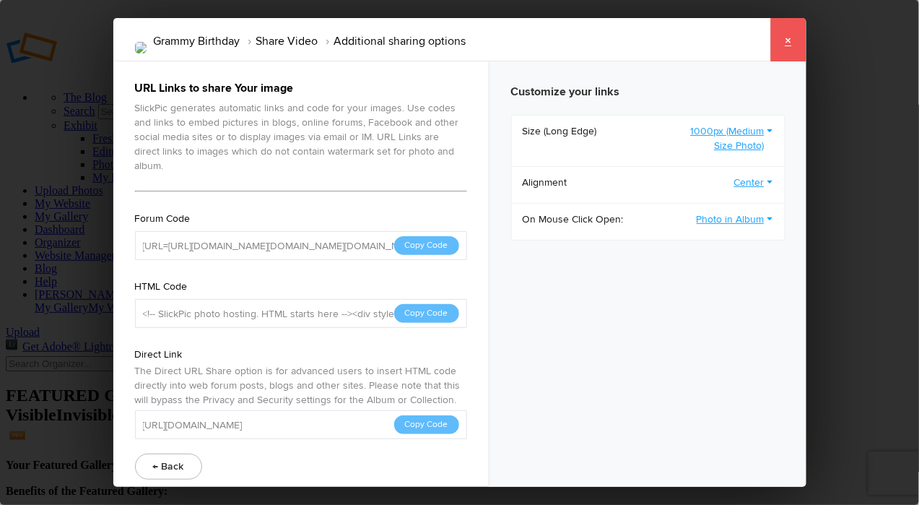
click at [788, 43] on link "×" at bounding box center [788, 39] width 36 height 43
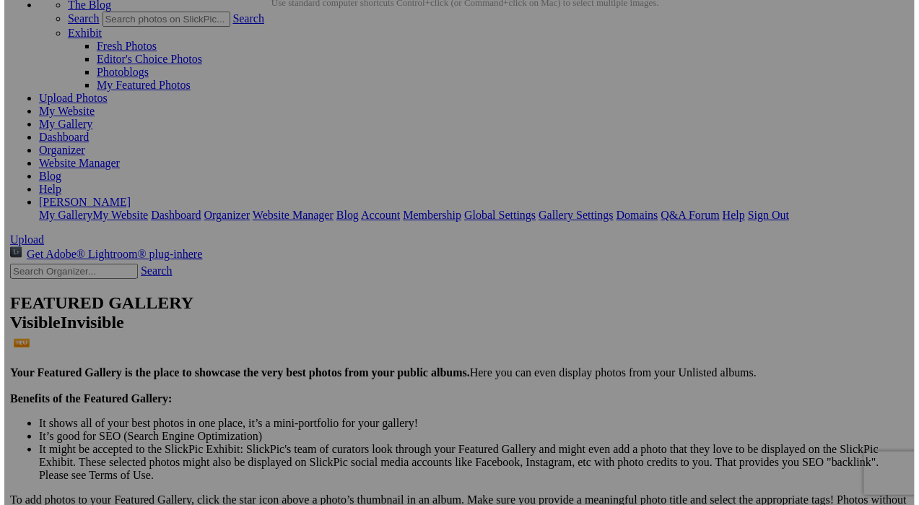
scroll to position [86, 0]
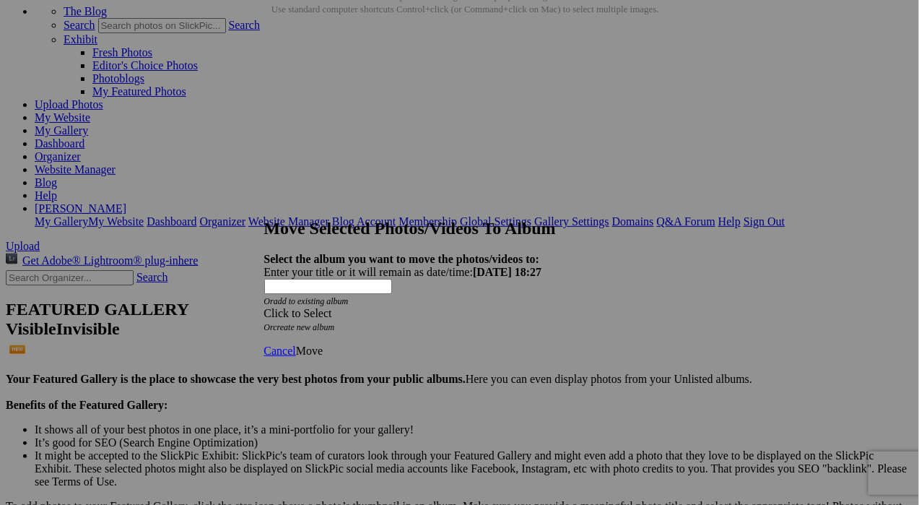
click at [264, 307] on span at bounding box center [264, 313] width 0 height 12
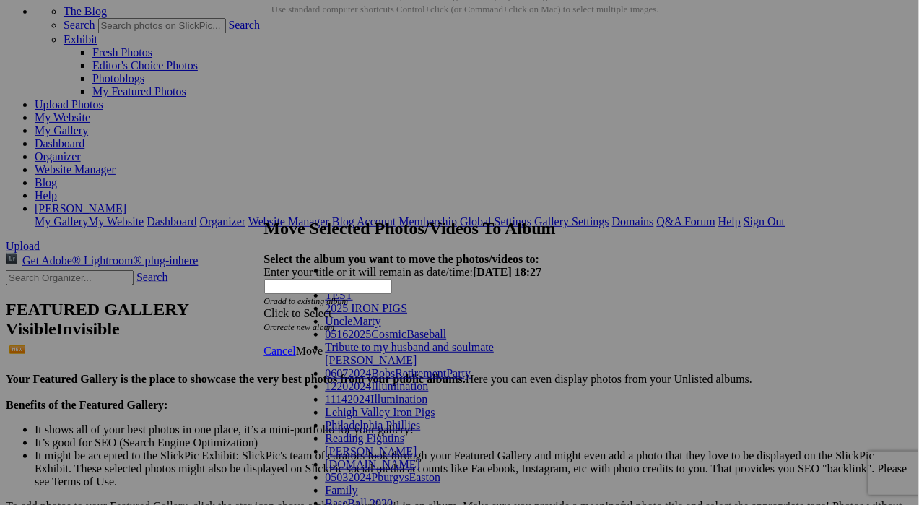
scroll to position [210, 0]
click at [358, 484] on span at bounding box center [358, 490] width 0 height 12
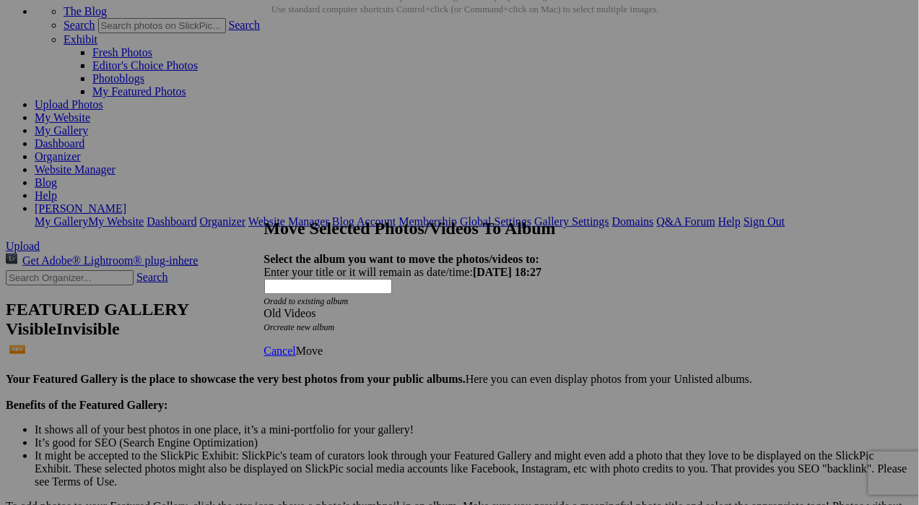
click at [323, 344] on span "Move" at bounding box center [309, 350] width 27 height 12
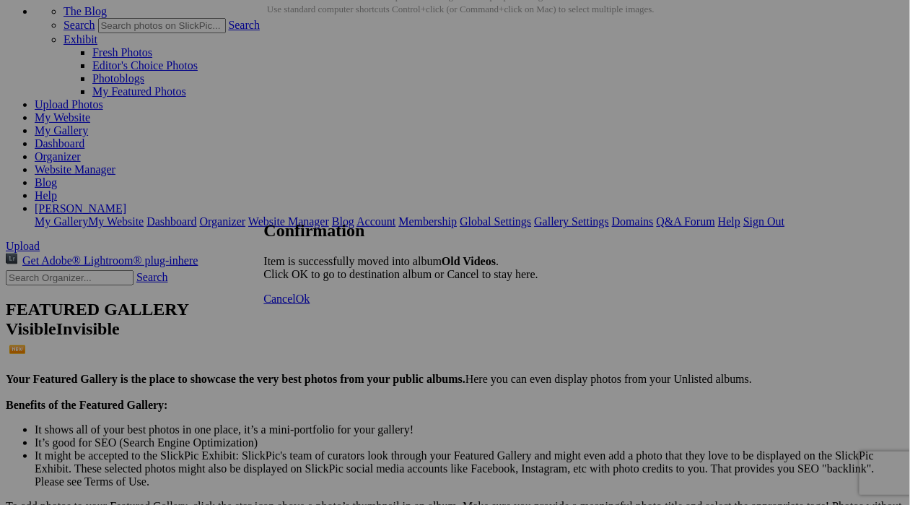
click at [310, 305] on span "Ok" at bounding box center [303, 298] width 14 height 12
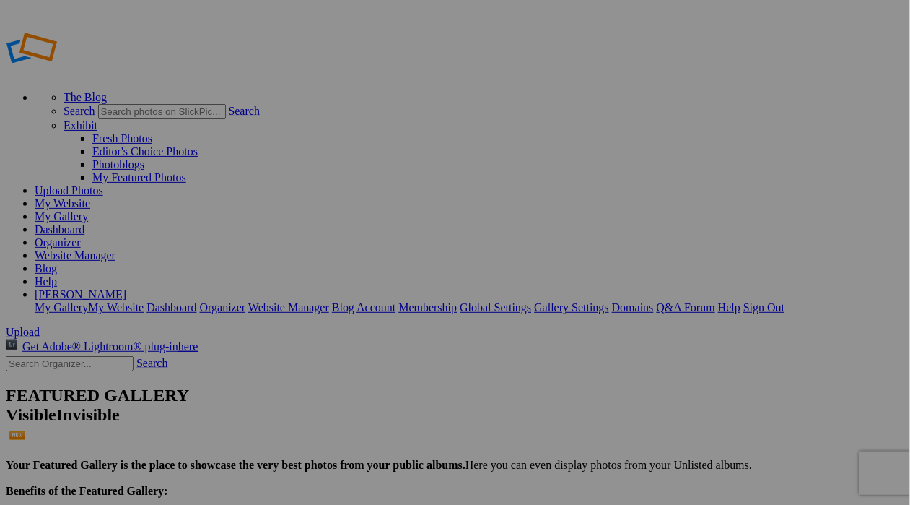
type input "Old Videos"
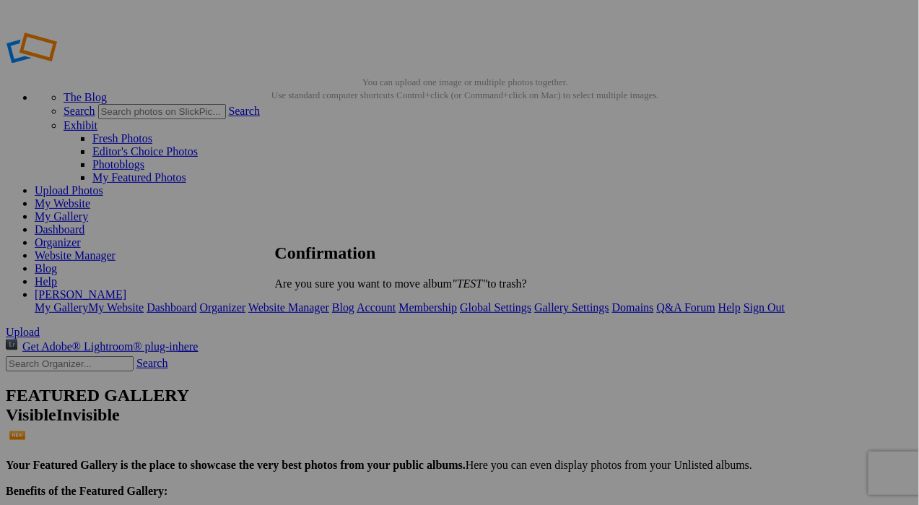
click at [323, 307] on span "Yes" at bounding box center [315, 308] width 17 height 12
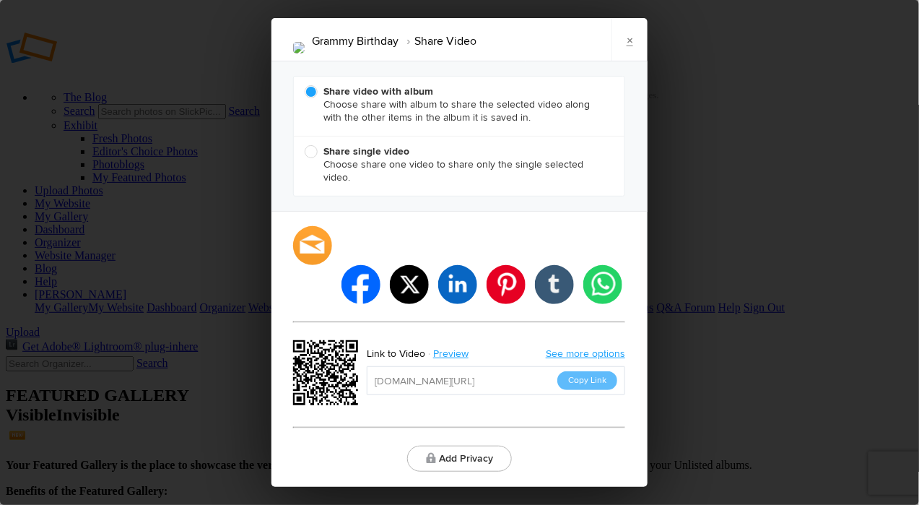
click at [310, 173] on span "Share single video Choose share one video to share only the single selected vid…" at bounding box center [456, 164] width 302 height 39
click at [305, 145] on input "Share single video Choose share one video to share only the single selected vid…" at bounding box center [304, 144] width 1 height 1
radio input "true"
click at [595, 371] on button "Copy Link" at bounding box center [587, 380] width 60 height 19
click at [633, 59] on link "×" at bounding box center [630, 39] width 36 height 43
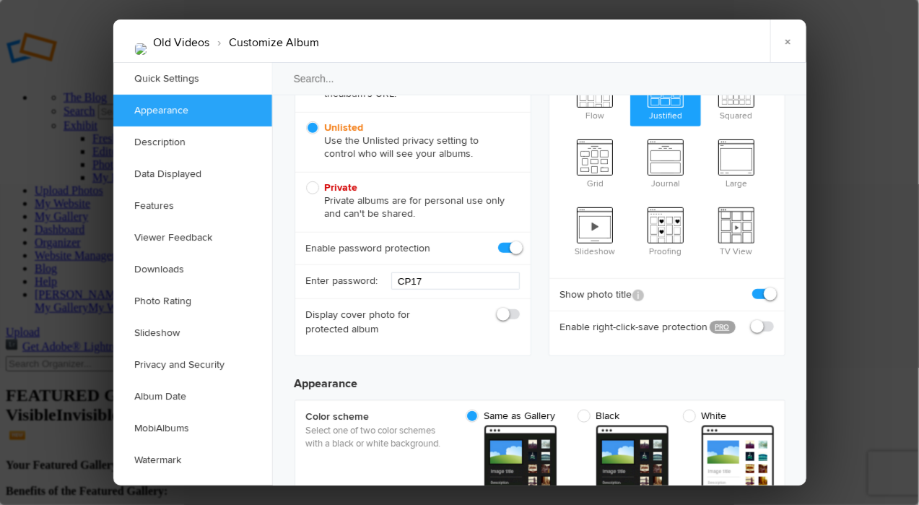
scroll to position [219, 0]
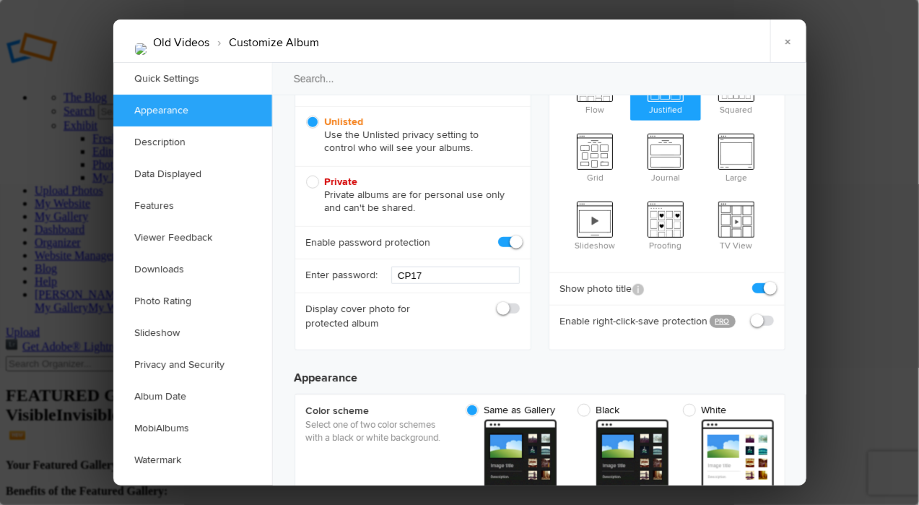
click at [520, 235] on span at bounding box center [520, 235] width 0 height 0
click at [519, 235] on input "checkbox" at bounding box center [519, 235] width 1 height 1
checkbox input "false"
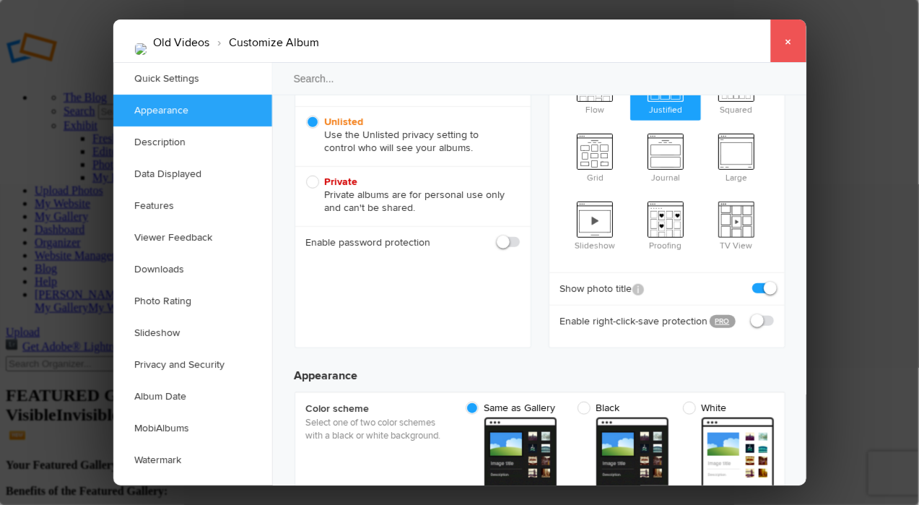
click at [790, 35] on link "×" at bounding box center [788, 40] width 36 height 43
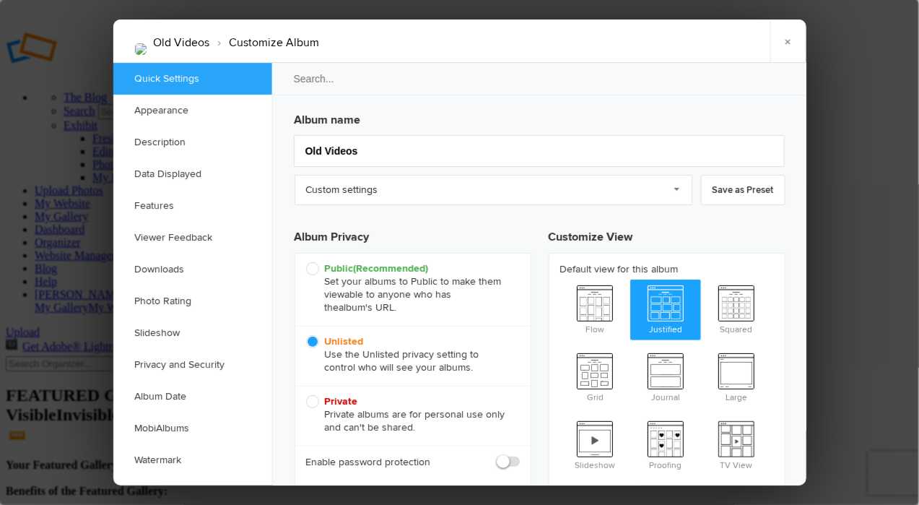
click at [313, 113] on h3 "Album name" at bounding box center [540, 116] width 491 height 23
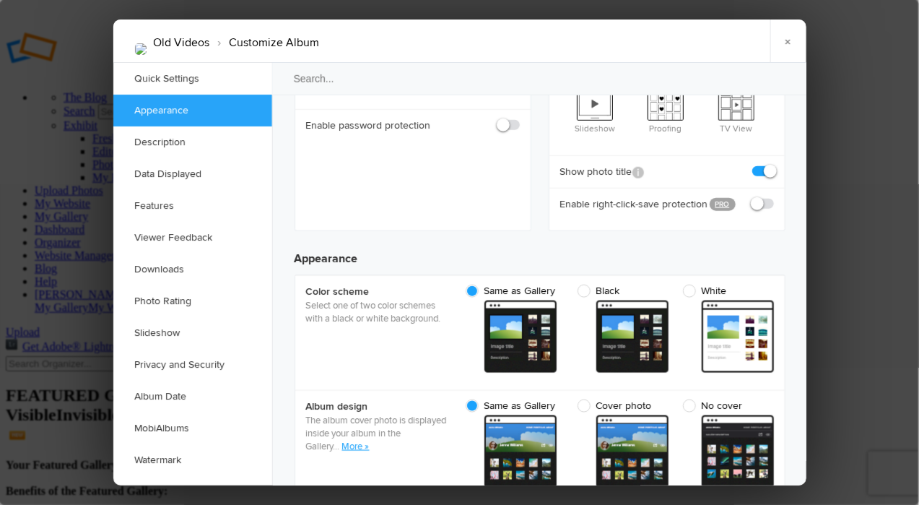
scroll to position [339, 0]
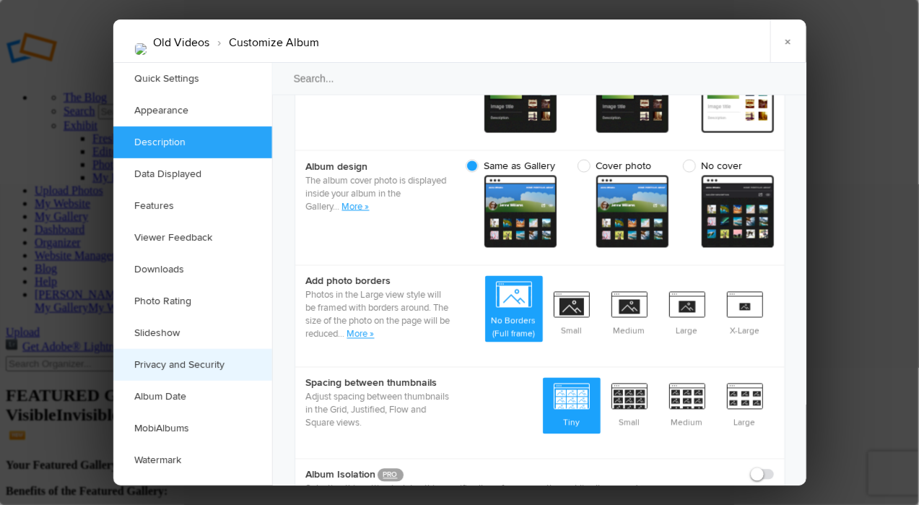
click at [198, 368] on link "Privacy and Security" at bounding box center [192, 365] width 159 height 32
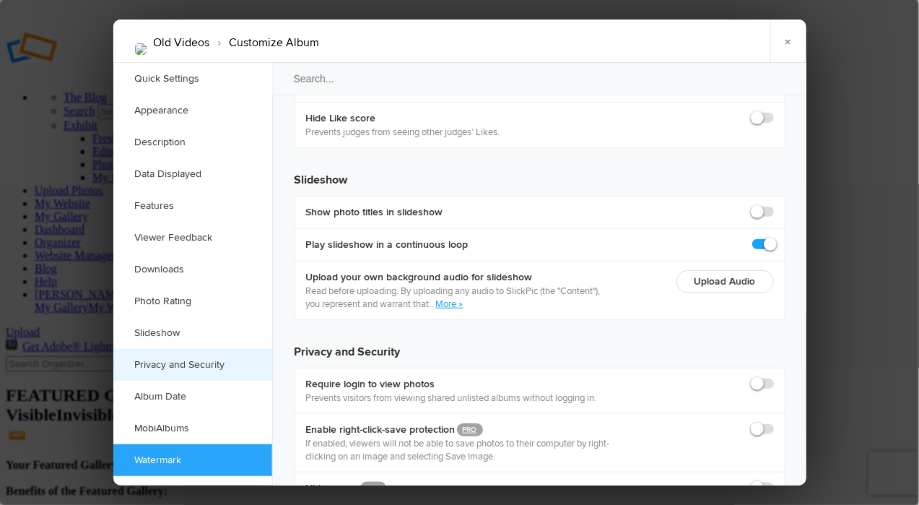
scroll to position [3268, 0]
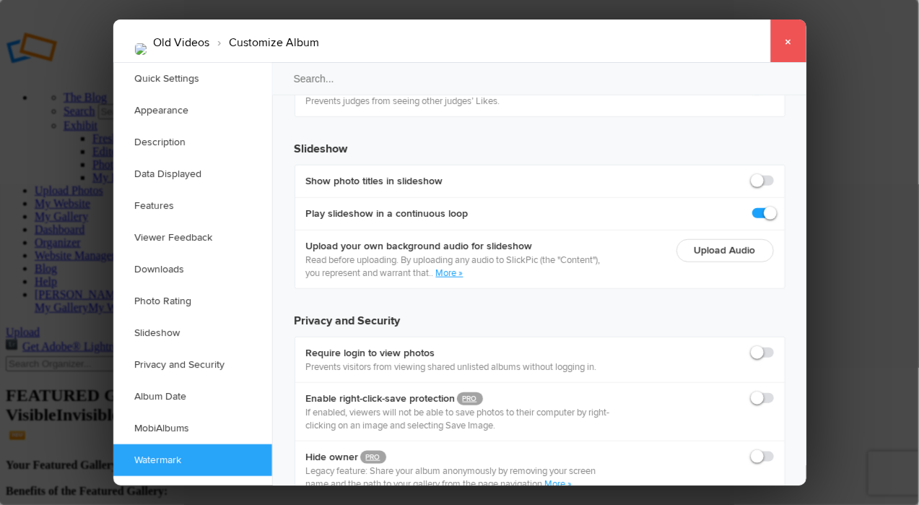
click at [795, 45] on link "×" at bounding box center [788, 40] width 36 height 43
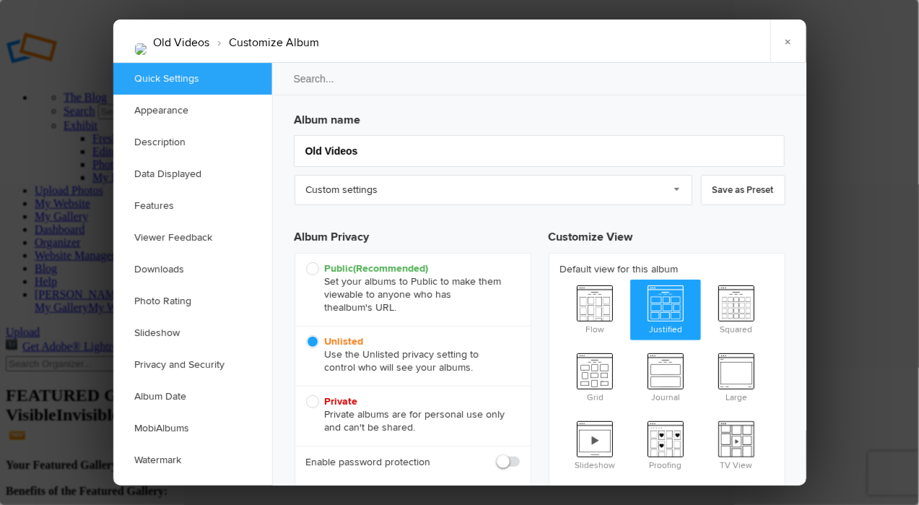
scroll to position [0, 0]
click at [316, 264] on span "Public (Recommended) Set your albums to Public to make them viewable to anyone …" at bounding box center [409, 288] width 206 height 52
click at [306, 262] on input "Public (Recommended) Set your albums to Public to make them viewable to anyone …" at bounding box center [305, 261] width 1 height 1
radio input "true"
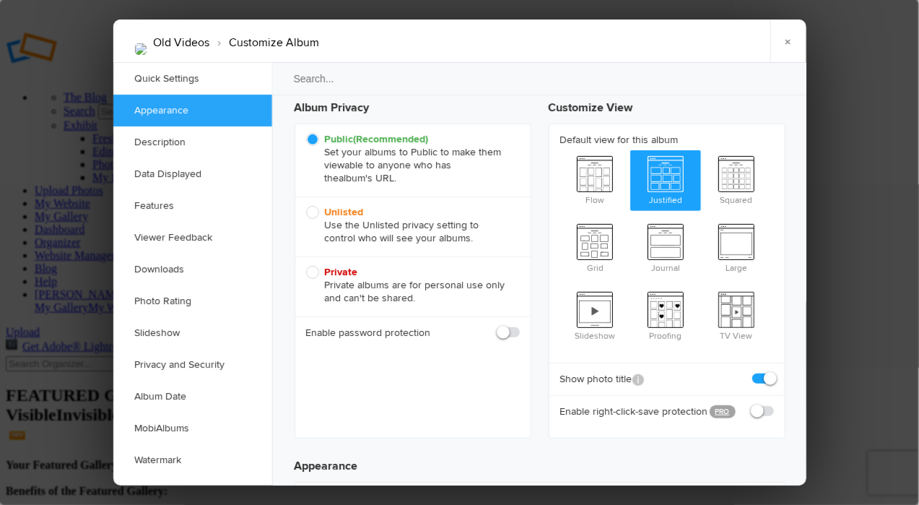
scroll to position [123, 0]
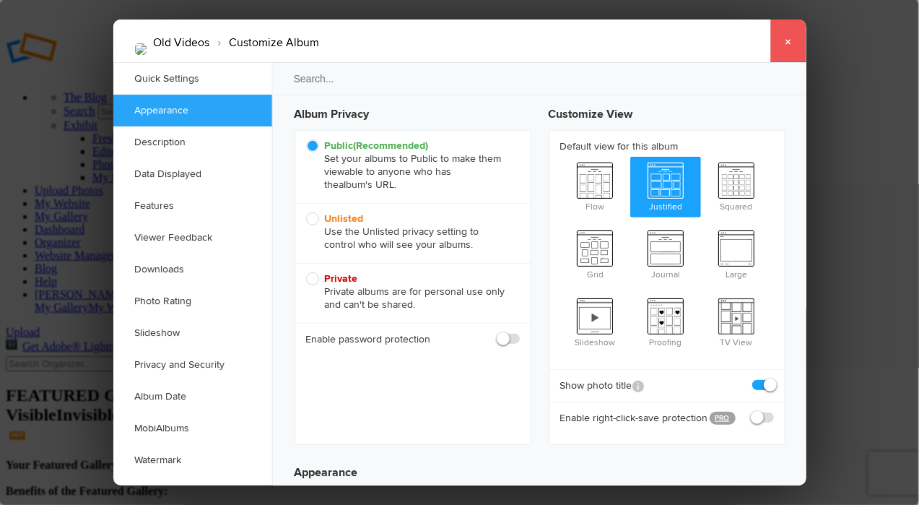
click at [790, 43] on link "×" at bounding box center [788, 40] width 36 height 43
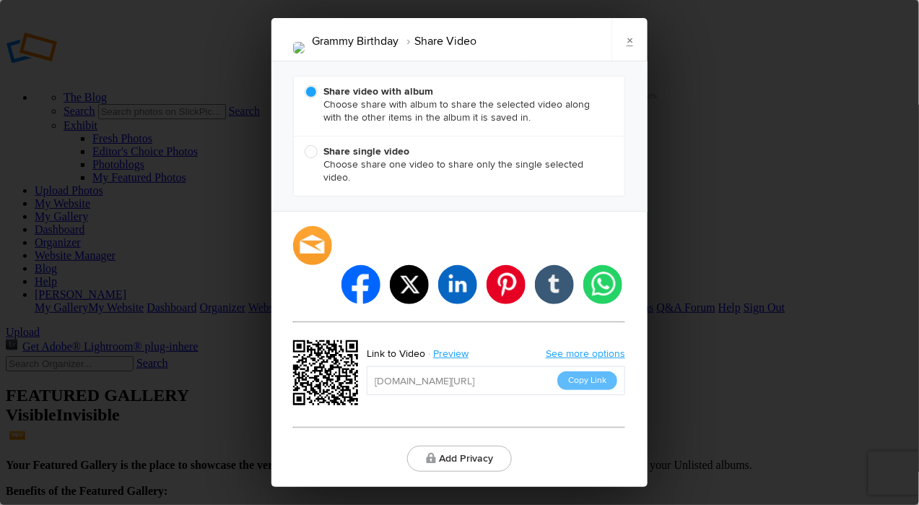
click at [312, 173] on span "Share single video Choose share one video to share only the single selected vid…" at bounding box center [456, 164] width 302 height 39
click at [305, 145] on input "Share single video Choose share one video to share only the single selected vid…" at bounding box center [304, 144] width 1 height 1
radio input "true"
click at [591, 371] on button "Copy Link" at bounding box center [587, 380] width 60 height 19
click at [627, 60] on link "×" at bounding box center [630, 39] width 36 height 43
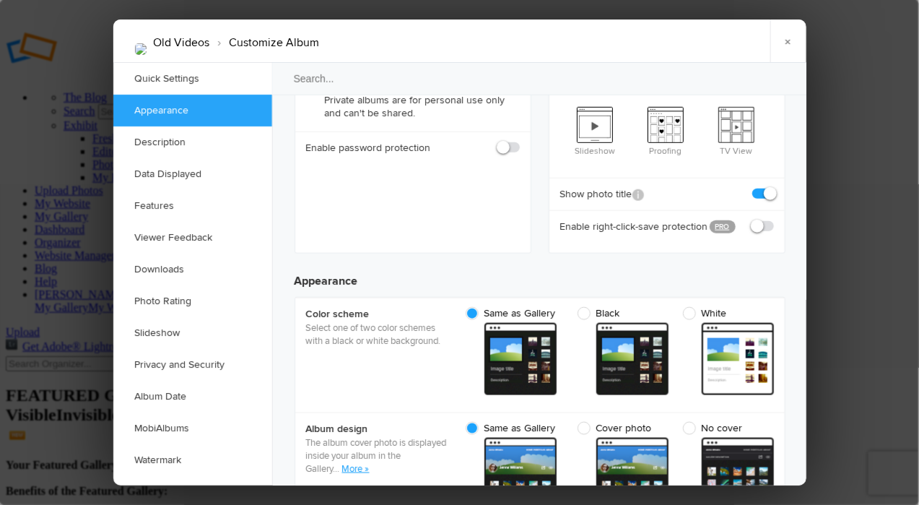
scroll to position [315, 0]
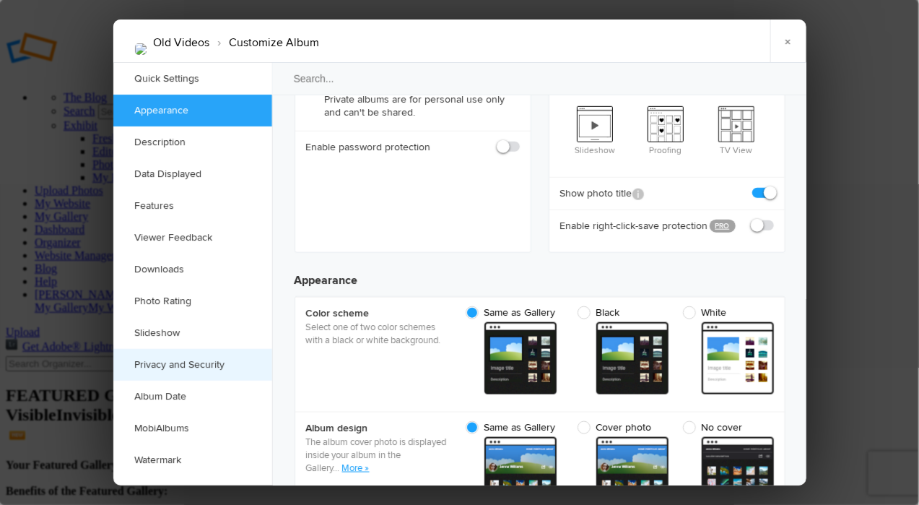
click at [169, 365] on link "Privacy and Security" at bounding box center [192, 365] width 159 height 32
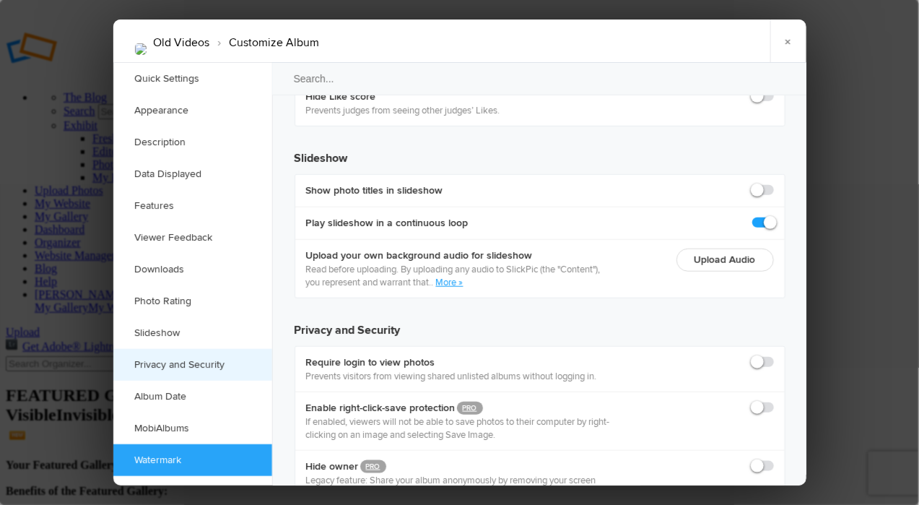
scroll to position [3268, 0]
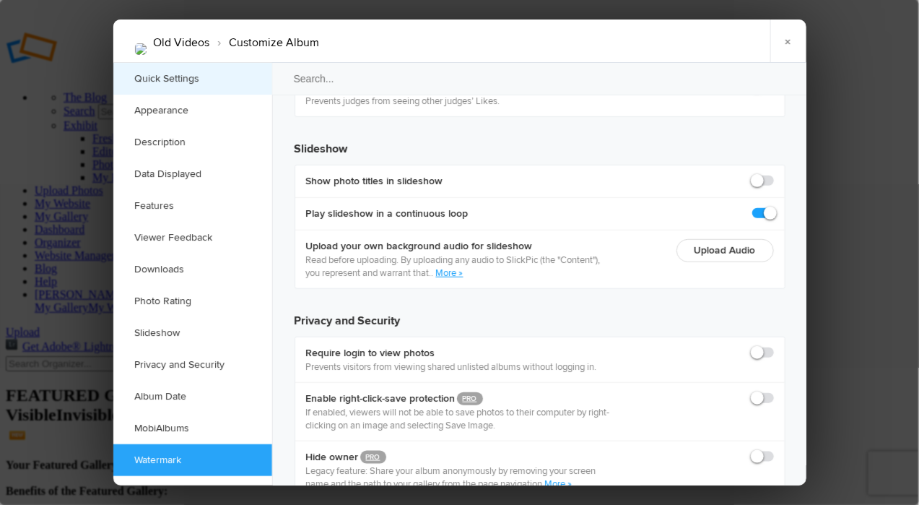
click at [163, 75] on link "Quick Settings" at bounding box center [192, 79] width 159 height 32
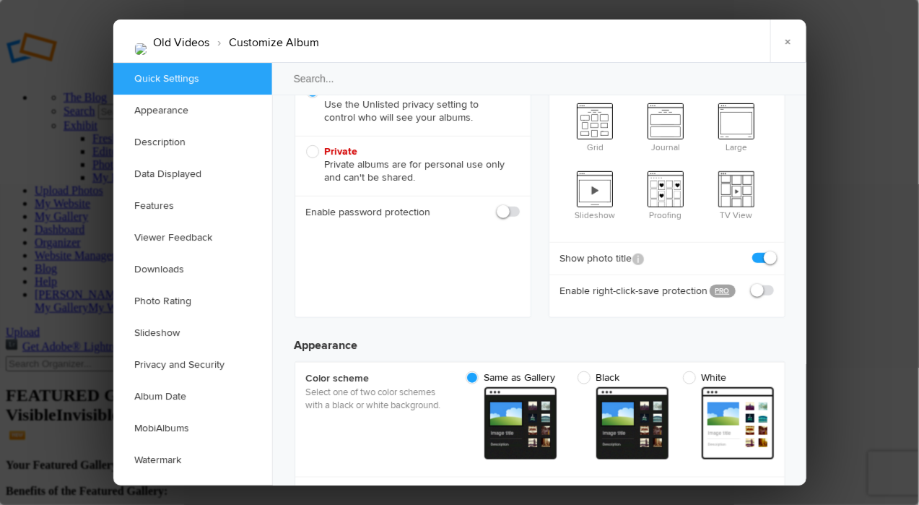
scroll to position [9, 0]
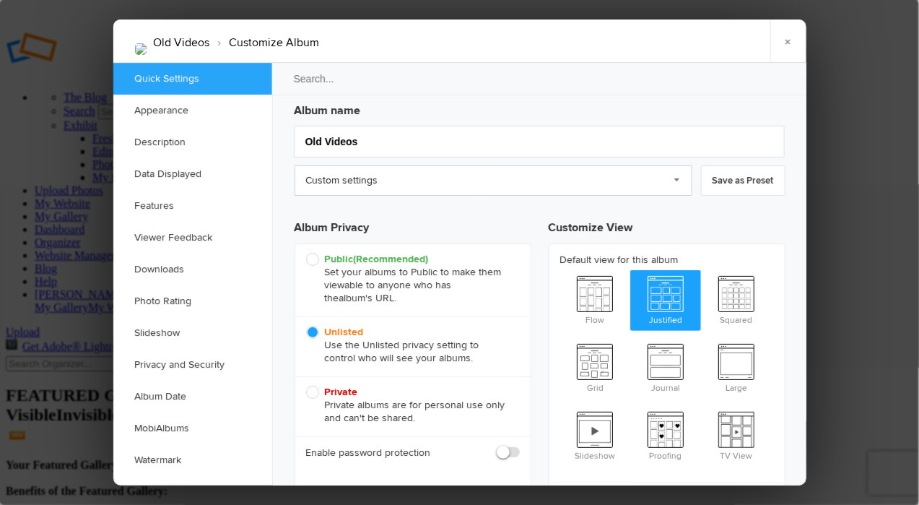
click at [677, 184] on link "Custom settings" at bounding box center [494, 180] width 398 height 30
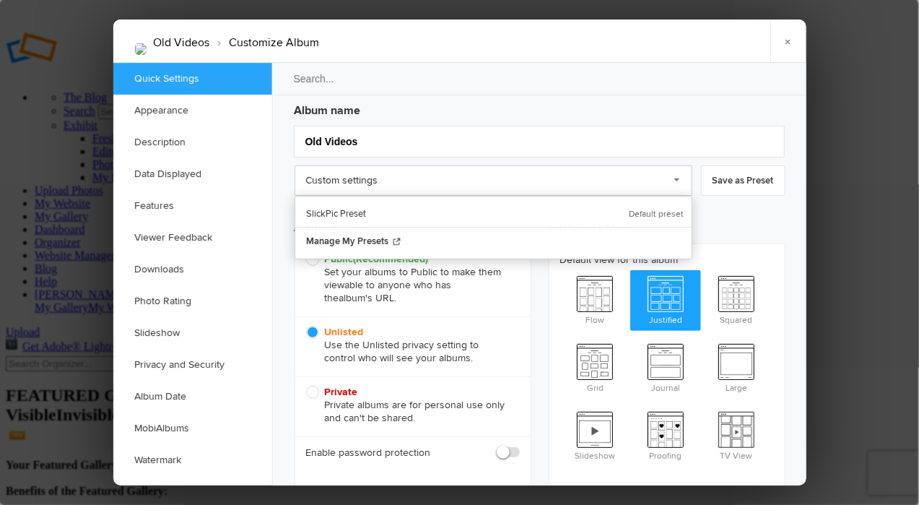
click at [677, 184] on link "Custom settings" at bounding box center [494, 180] width 398 height 30
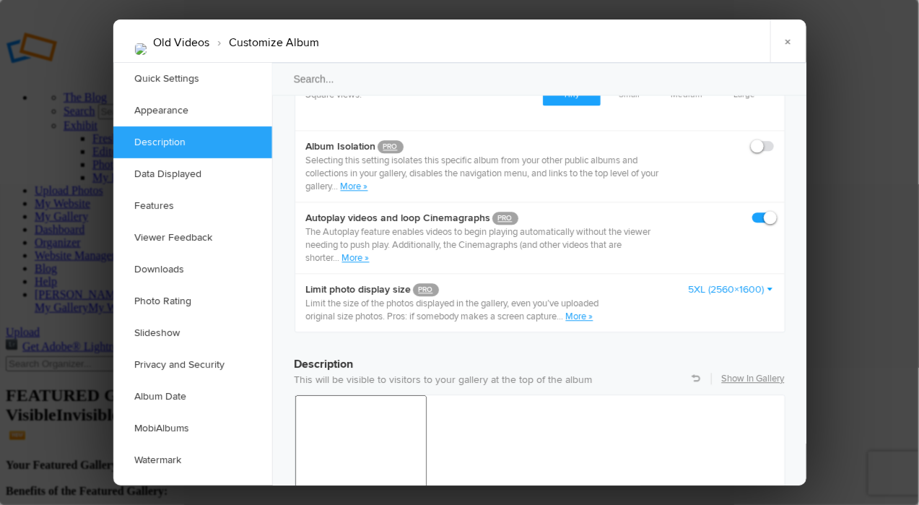
scroll to position [905, 0]
